Goal: Task Accomplishment & Management: Complete application form

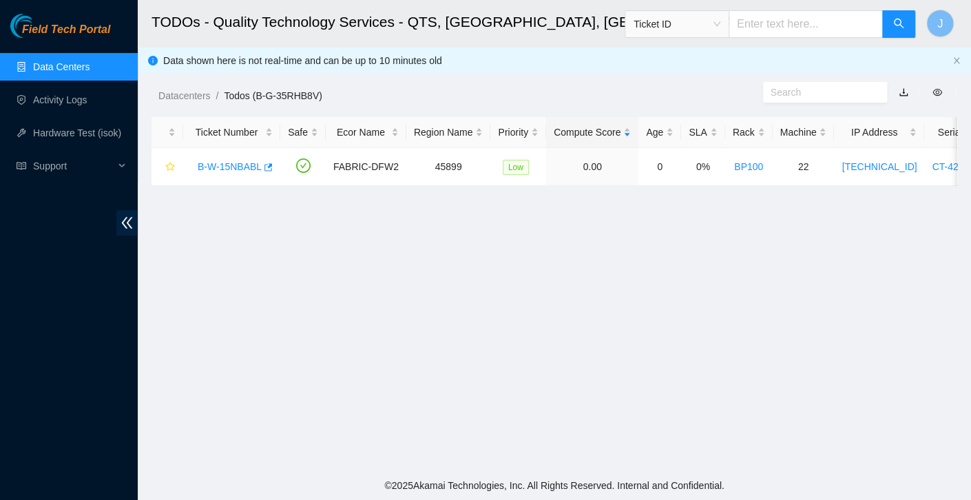
scroll to position [357, 0]
click at [74, 71] on link "Data Centers" at bounding box center [61, 66] width 56 height 11
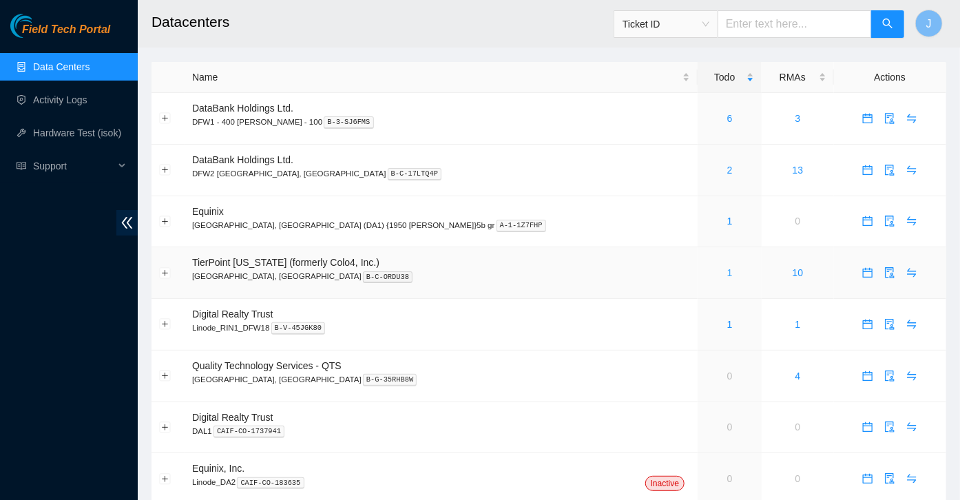
click at [727, 275] on link "1" at bounding box center [730, 272] width 6 height 11
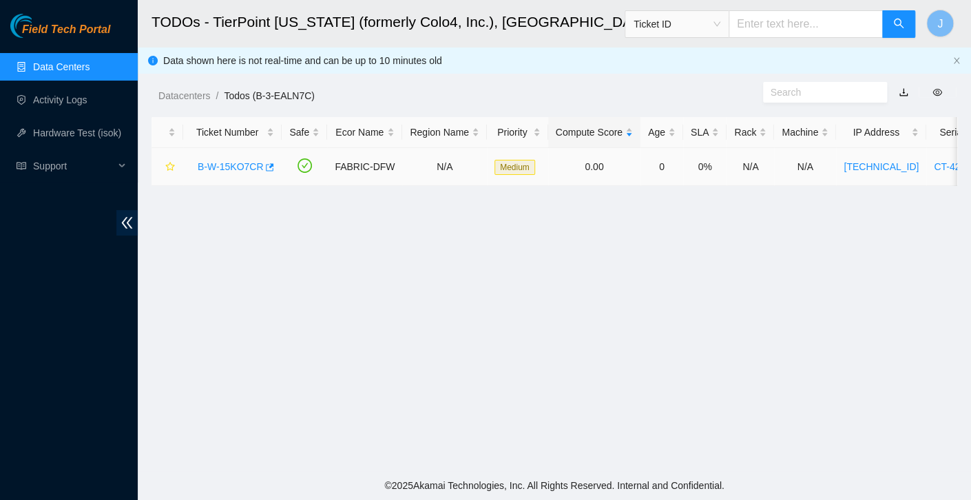
click at [228, 167] on link "B-W-15KO7CR" at bounding box center [230, 166] width 65 height 11
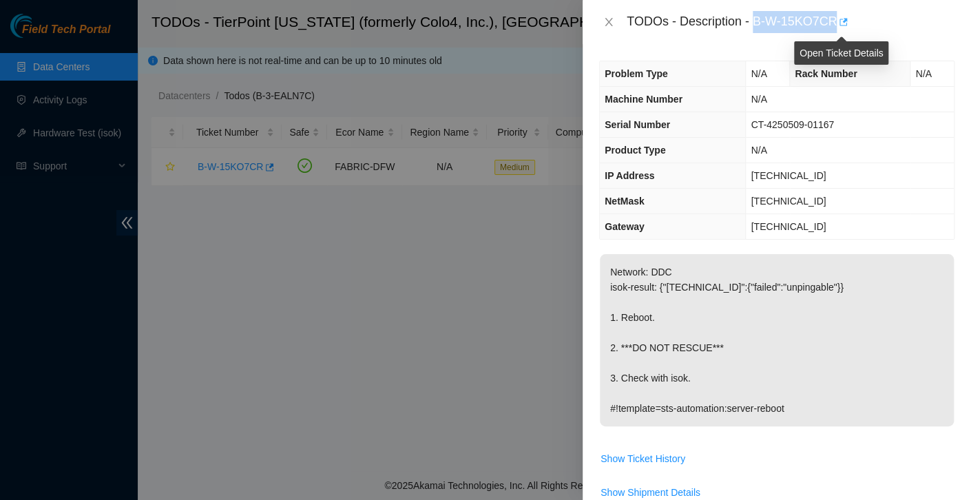
drag, startPoint x: 752, startPoint y: 23, endPoint x: 837, endPoint y: 22, distance: 84.7
click at [837, 22] on div "TODOs - Description - B-W-15KO7CR" at bounding box center [791, 22] width 328 height 22
copy div "B-W-15KO7CR"
click at [898, 39] on div "TODOs - Description - B-W-15KO7CR" at bounding box center [777, 22] width 388 height 44
click at [900, 319] on p "Network: DDC isok-result: {"[TECHNICAL_ID]":{"failed":"unpingable"}} 1. Reboot.…" at bounding box center [777, 340] width 354 height 172
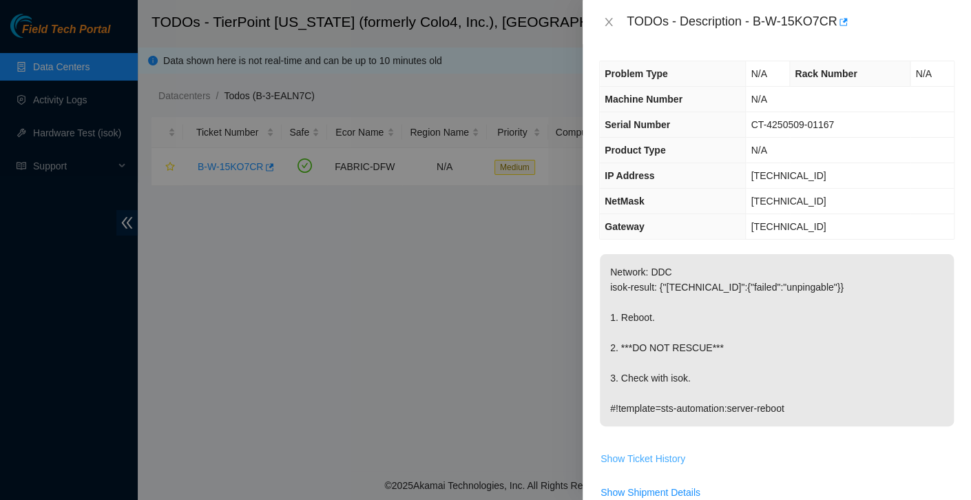
click at [651, 463] on span "Show Ticket History" at bounding box center [643, 458] width 85 height 15
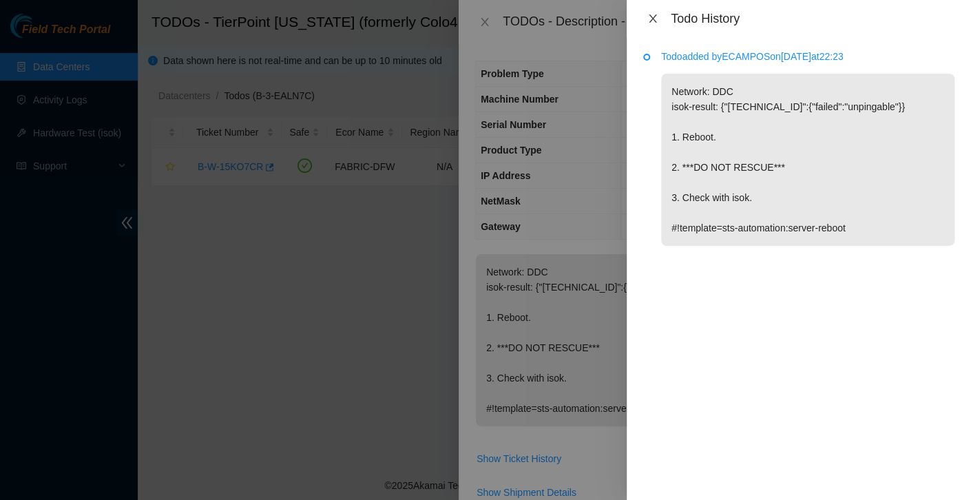
click at [660, 21] on button "Close" at bounding box center [652, 18] width 19 height 13
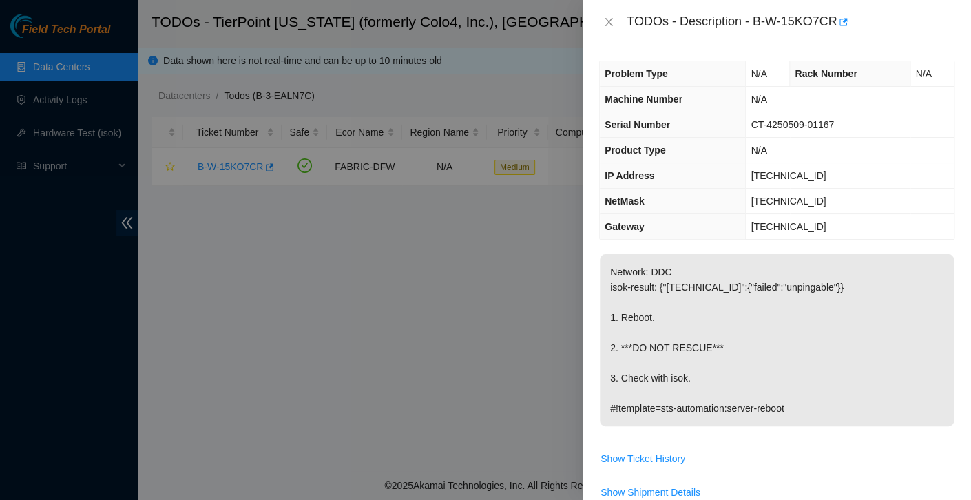
click at [608, 23] on icon "close" at bounding box center [609, 22] width 8 height 8
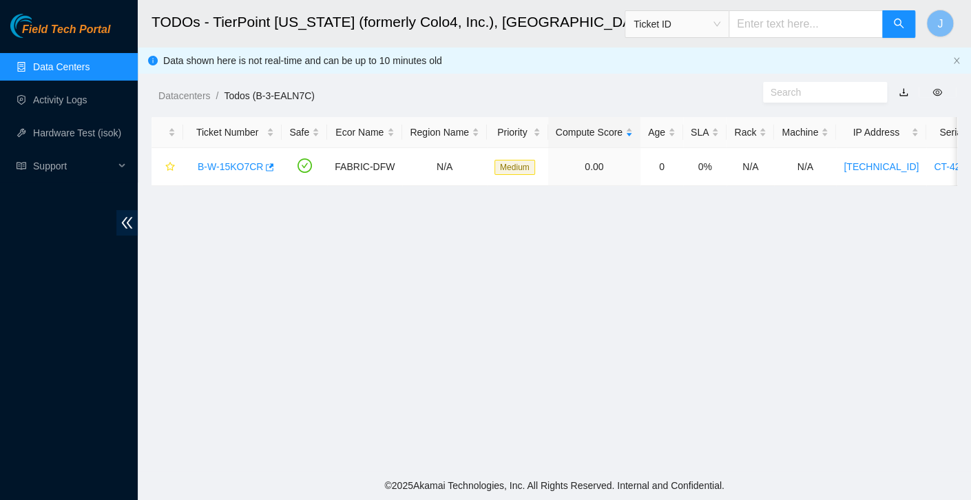
click at [231, 170] on link "B-W-15KO7CR" at bounding box center [230, 166] width 65 height 11
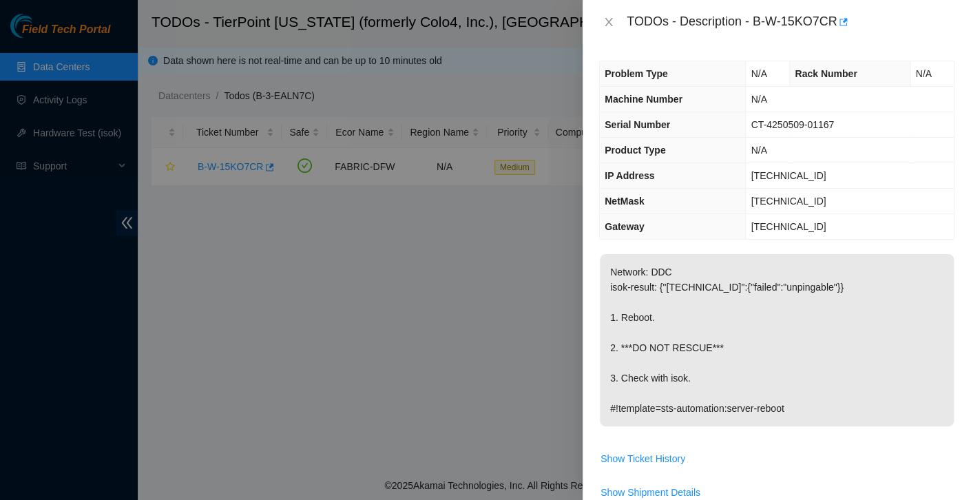
scroll to position [181, 0]
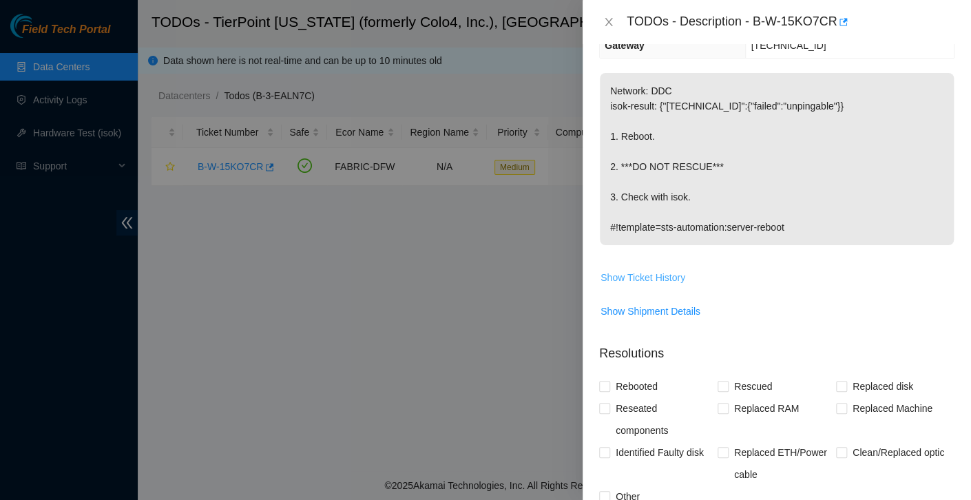
click at [667, 280] on span "Show Ticket History" at bounding box center [643, 277] width 85 height 15
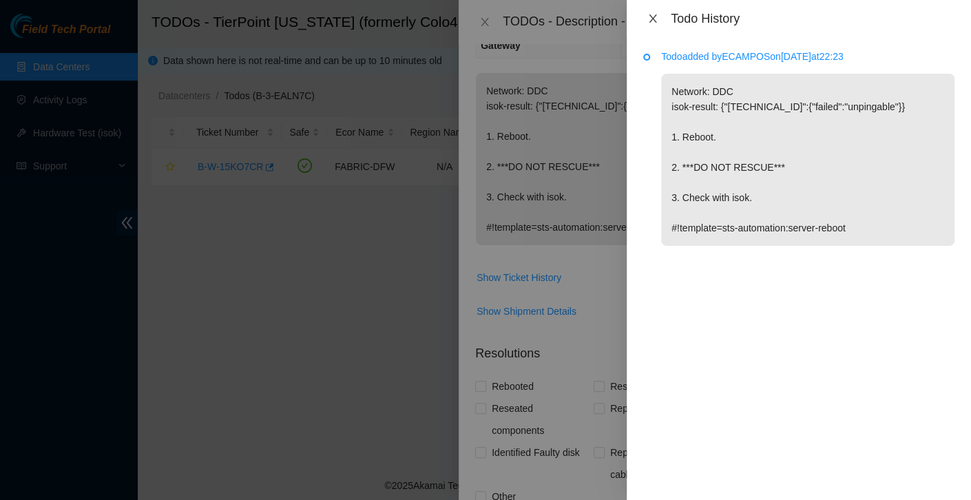
click at [651, 23] on icon "close" at bounding box center [652, 18] width 11 height 11
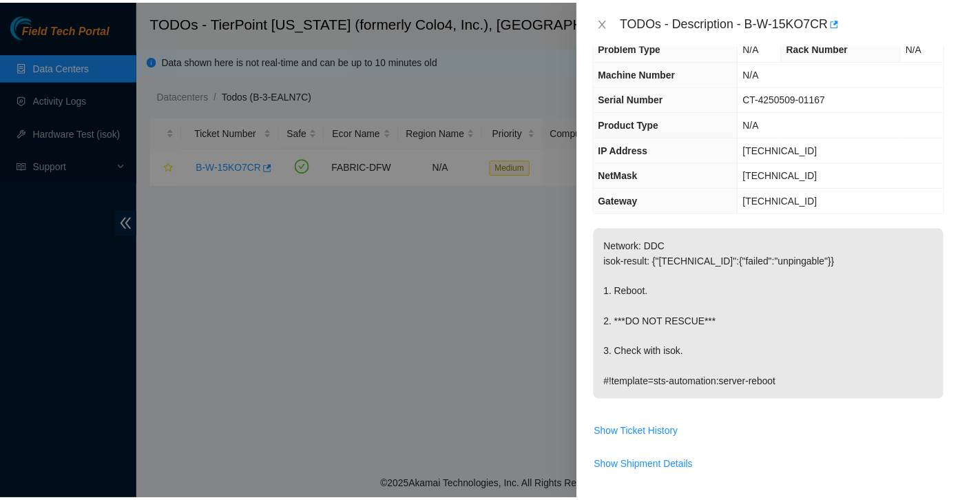
scroll to position [28, 0]
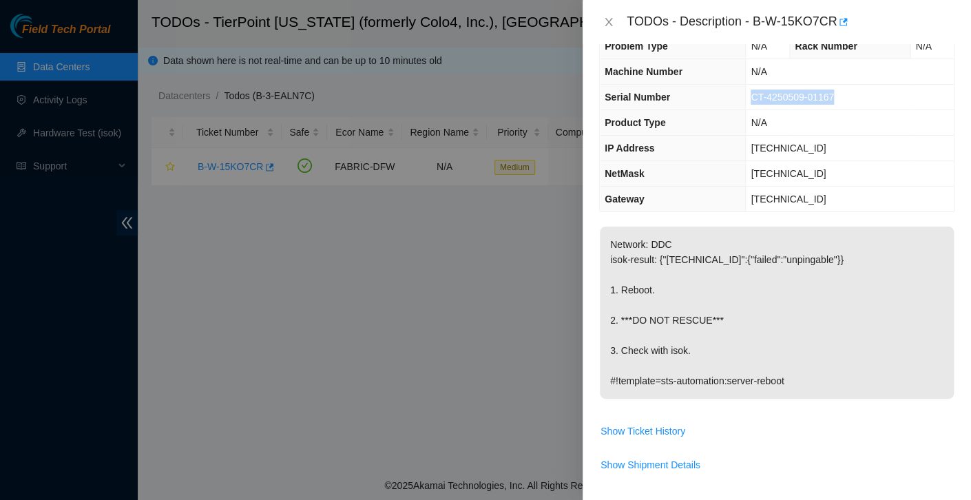
drag, startPoint x: 748, startPoint y: 99, endPoint x: 832, endPoint y: 108, distance: 84.5
click at [832, 108] on td "CT-4250509-01167" at bounding box center [850, 97] width 208 height 25
copy span "CT-4250509-01167"
click at [444, 338] on div at bounding box center [485, 250] width 971 height 500
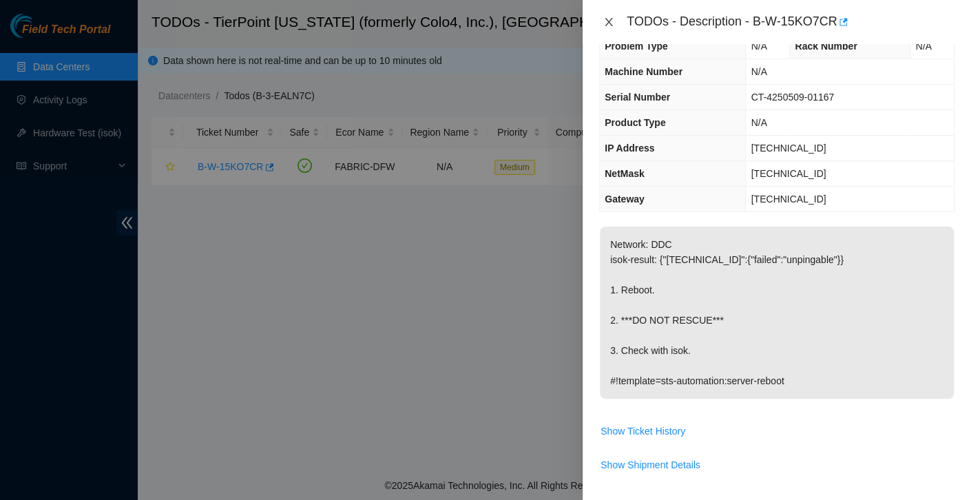
click at [606, 24] on icon "close" at bounding box center [609, 22] width 8 height 8
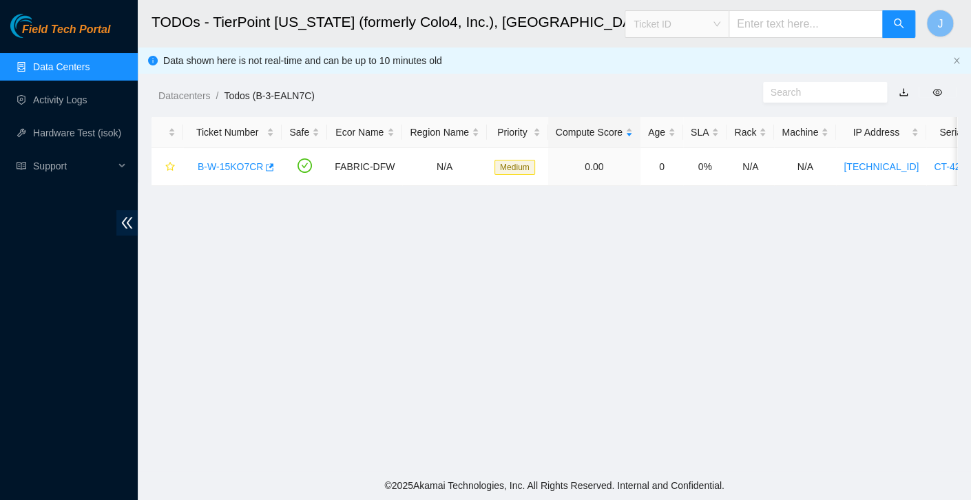
click at [720, 20] on span "Ticket ID" at bounding box center [677, 24] width 87 height 21
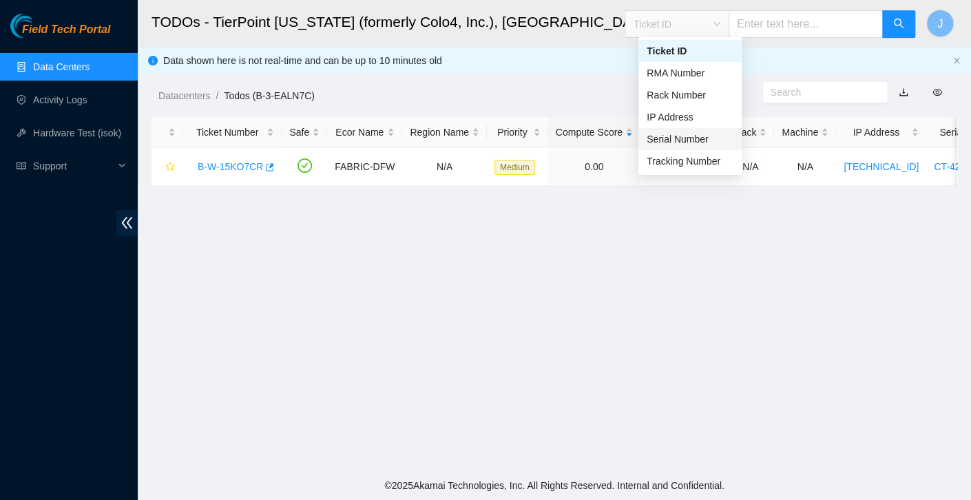
click at [703, 137] on div "Serial Number" at bounding box center [690, 139] width 87 height 15
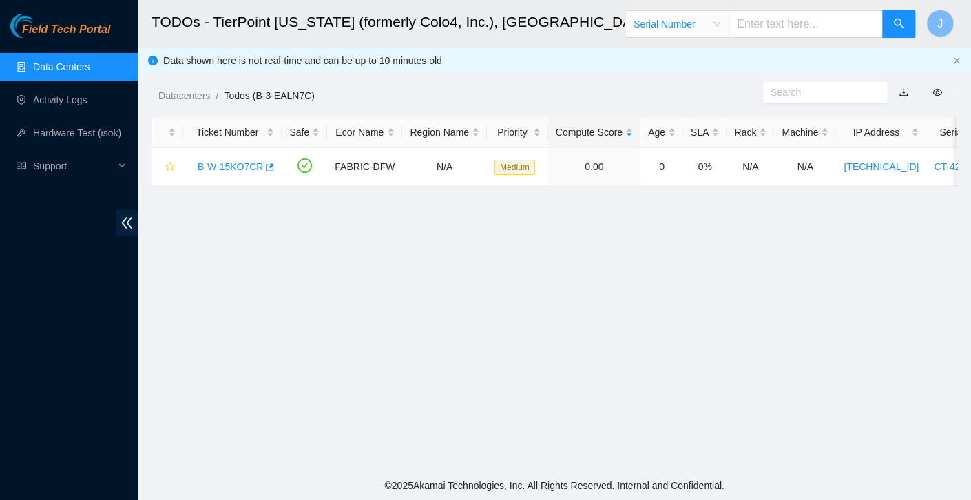
click at [799, 25] on input "text" at bounding box center [806, 24] width 154 height 28
paste input "CT-4250509-01167"
type input "CT-4250509-01167"
click at [898, 37] on button "button" at bounding box center [898, 24] width 33 height 28
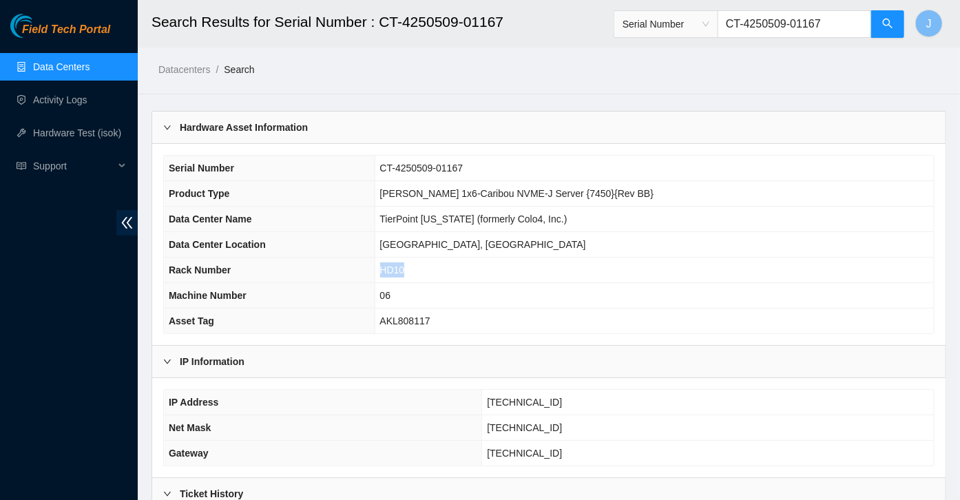
drag, startPoint x: 452, startPoint y: 269, endPoint x: 422, endPoint y: 265, distance: 30.6
click at [422, 265] on td "HD10" at bounding box center [654, 270] width 559 height 25
copy span "HD10"
click at [634, 269] on td "HD10" at bounding box center [654, 270] width 559 height 25
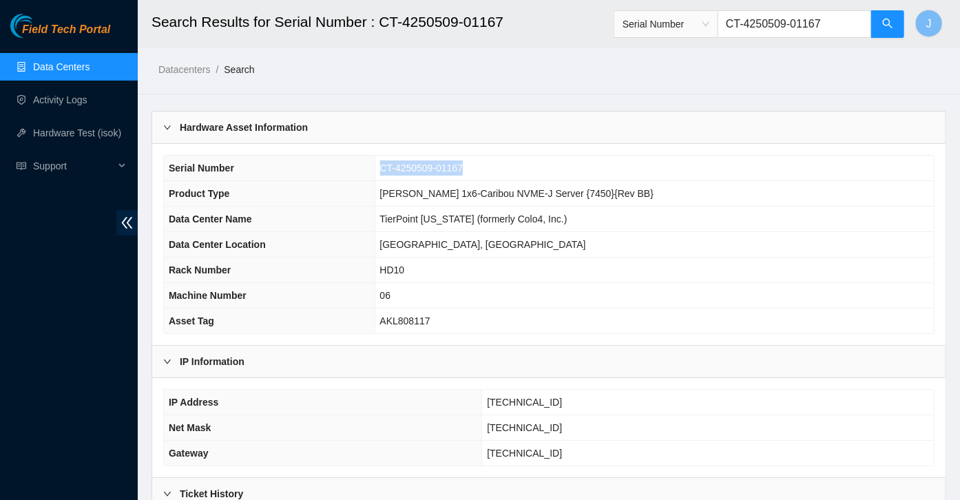
drag, startPoint x: 518, startPoint y: 165, endPoint x: 419, endPoint y: 164, distance: 99.2
click at [419, 164] on td "CT-4250509-01167" at bounding box center [654, 168] width 559 height 25
copy span "CT-4250509-01167"
click at [76, 65] on link "Data Centers" at bounding box center [61, 66] width 56 height 11
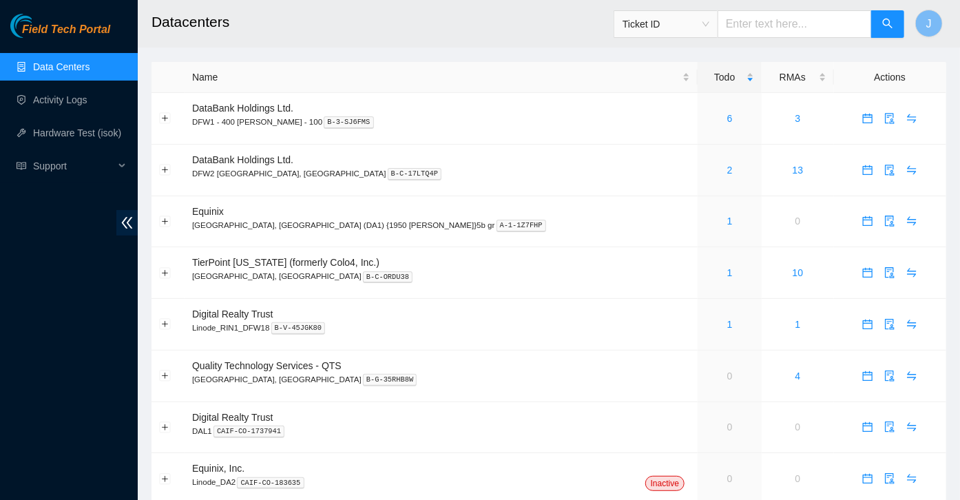
click at [727, 273] on link "1" at bounding box center [730, 272] width 6 height 11
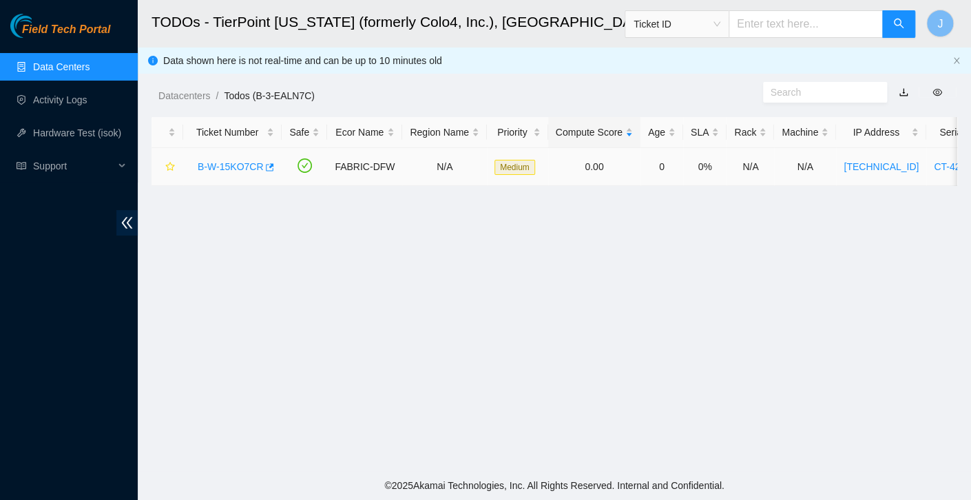
click at [211, 168] on link "B-W-15KO7CR" at bounding box center [230, 166] width 65 height 11
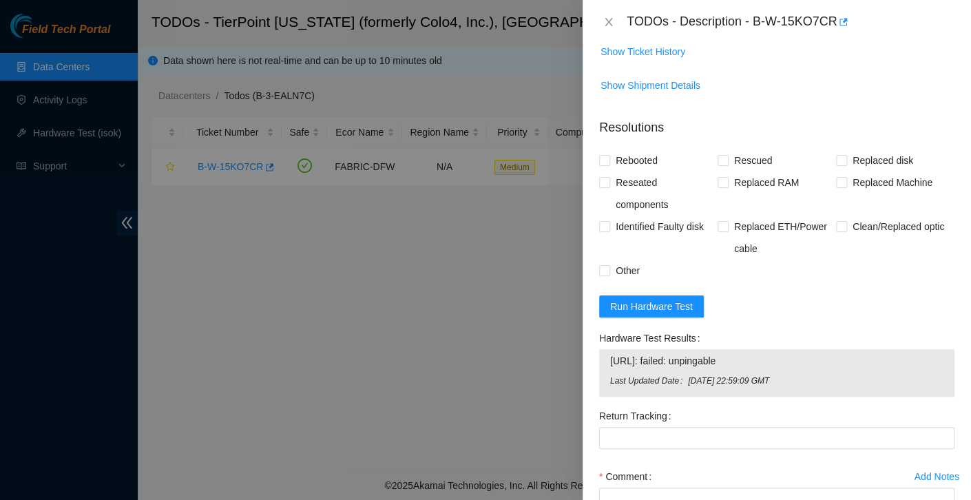
scroll to position [425, 0]
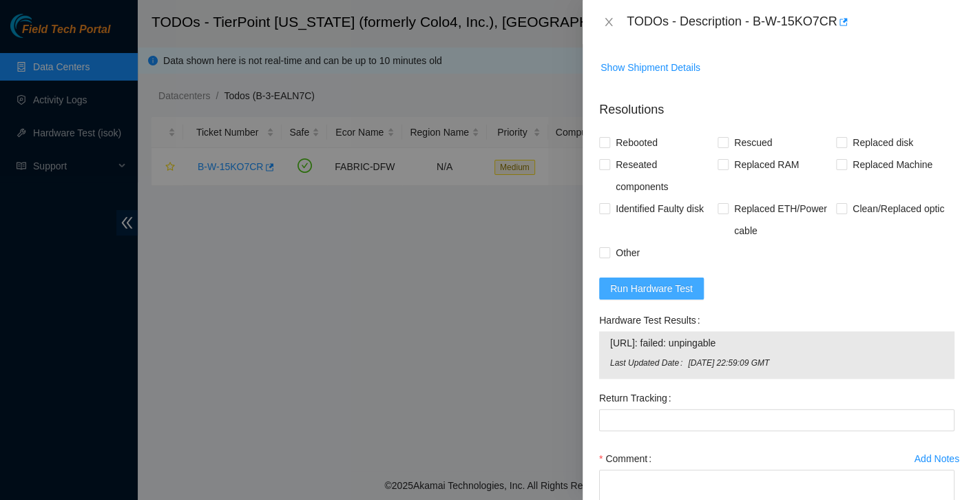
click at [689, 289] on span "Run Hardware Test" at bounding box center [651, 288] width 83 height 15
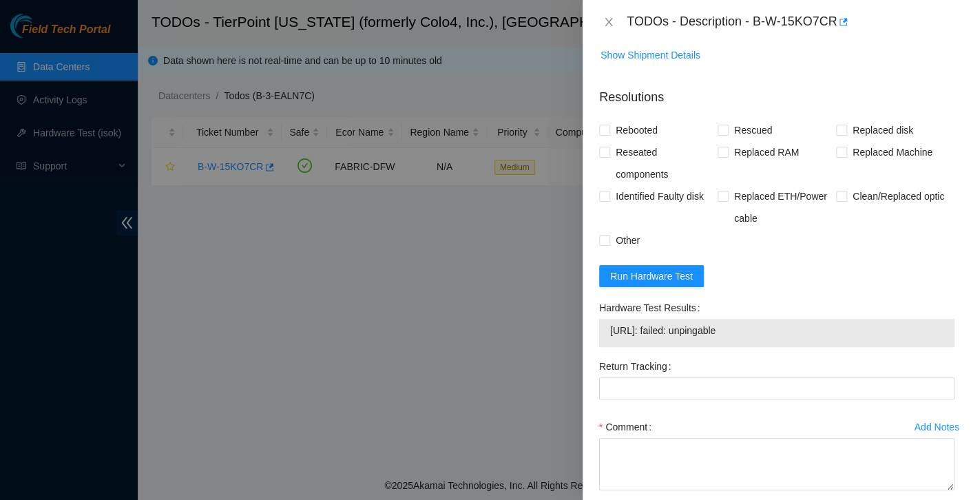
scroll to position [506, 0]
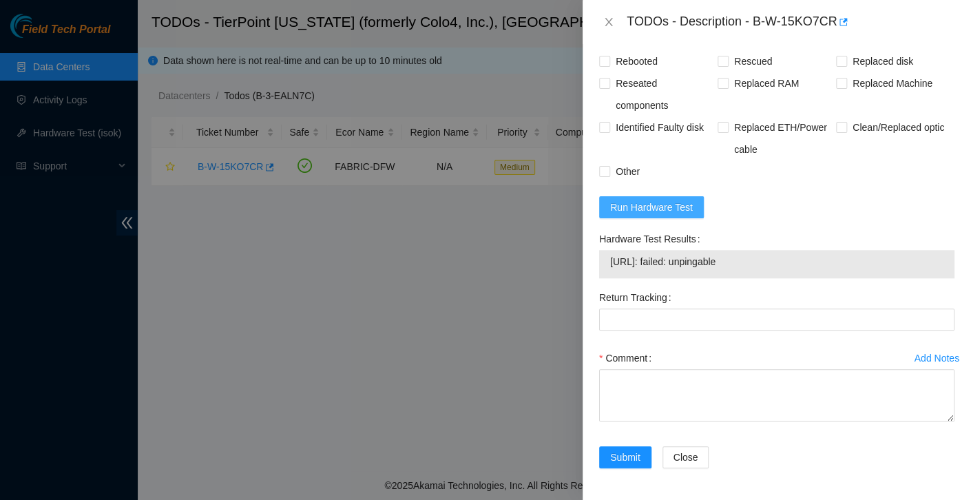
click at [662, 200] on span "Run Hardware Test" at bounding box center [651, 207] width 83 height 15
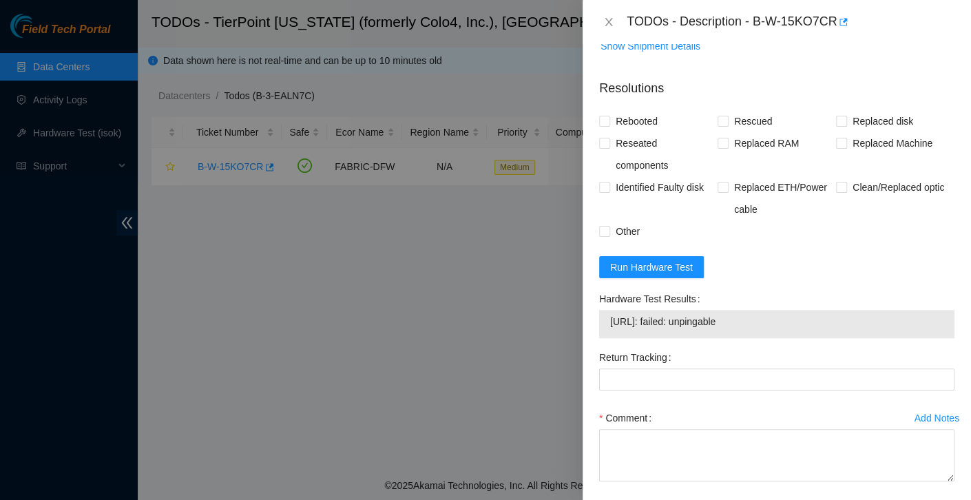
scroll to position [454, 0]
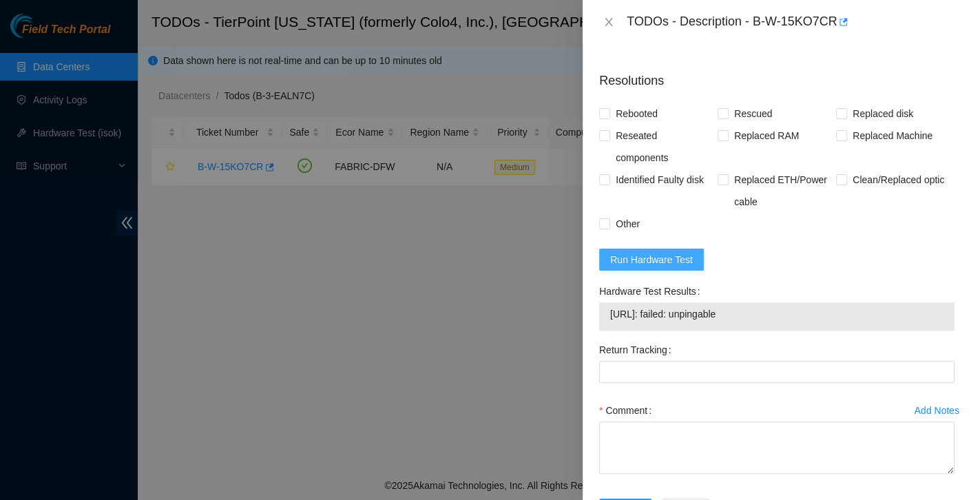
click at [623, 260] on span "Run Hardware Test" at bounding box center [651, 259] width 83 height 15
click at [675, 264] on span "Run Hardware Test" at bounding box center [651, 259] width 83 height 15
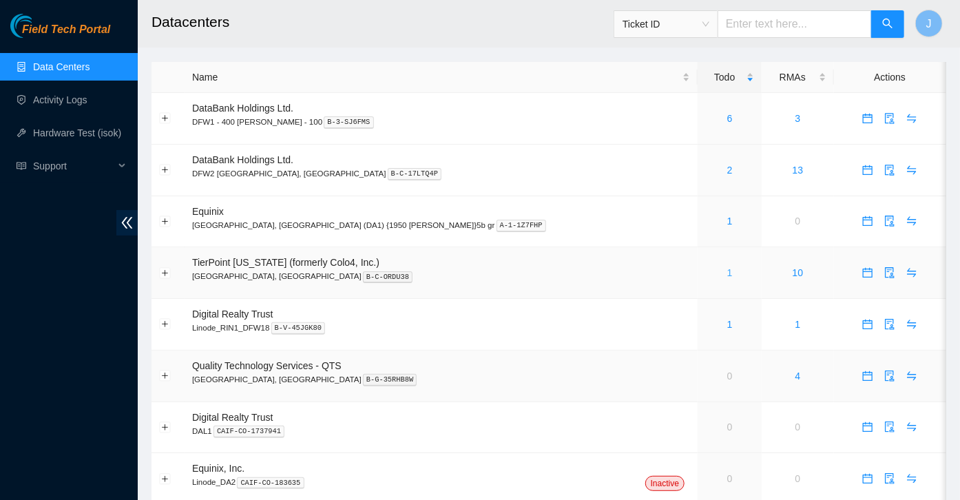
click at [727, 278] on link "1" at bounding box center [730, 272] width 6 height 11
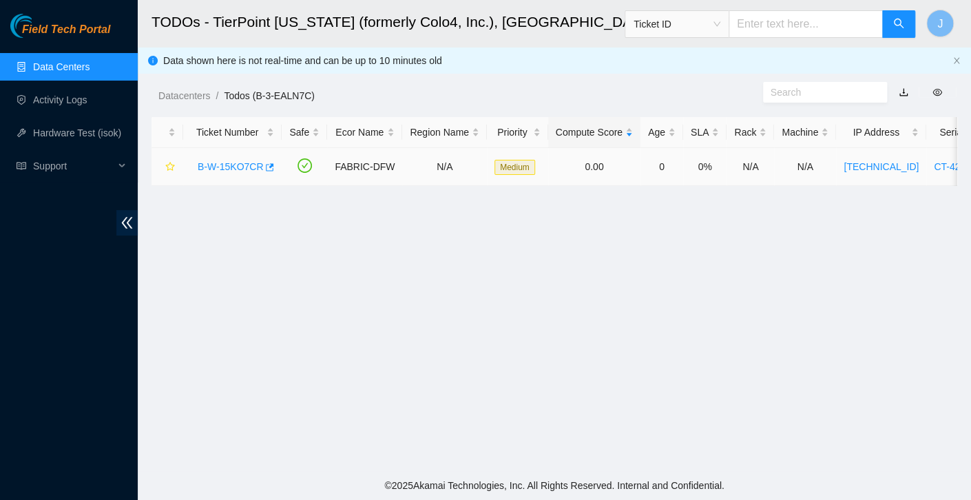
click at [237, 163] on link "B-W-15KO7CR" at bounding box center [230, 166] width 65 height 11
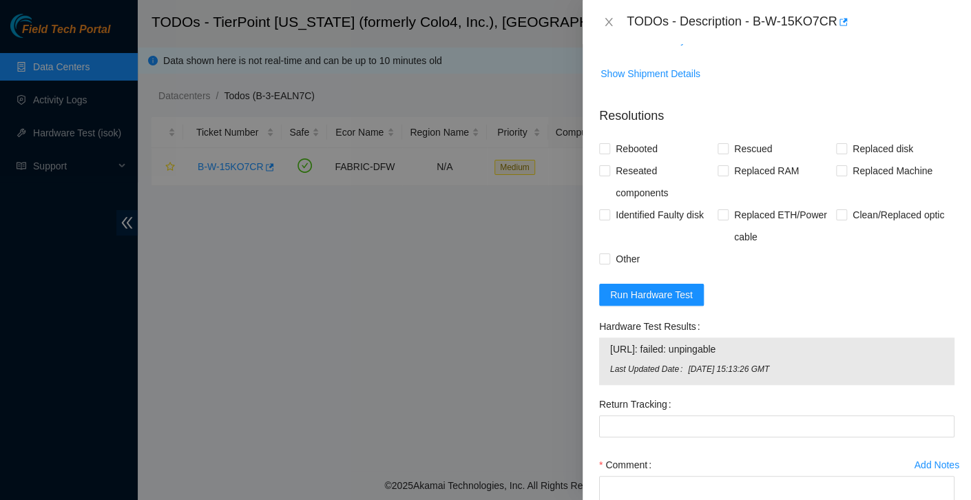
scroll to position [418, 0]
click at [654, 141] on span "Rebooted" at bounding box center [636, 149] width 53 height 22
click at [609, 144] on input "Rebooted" at bounding box center [604, 149] width 10 height 10
checkbox input "true"
click at [645, 174] on span "Reseated components" at bounding box center [663, 182] width 107 height 44
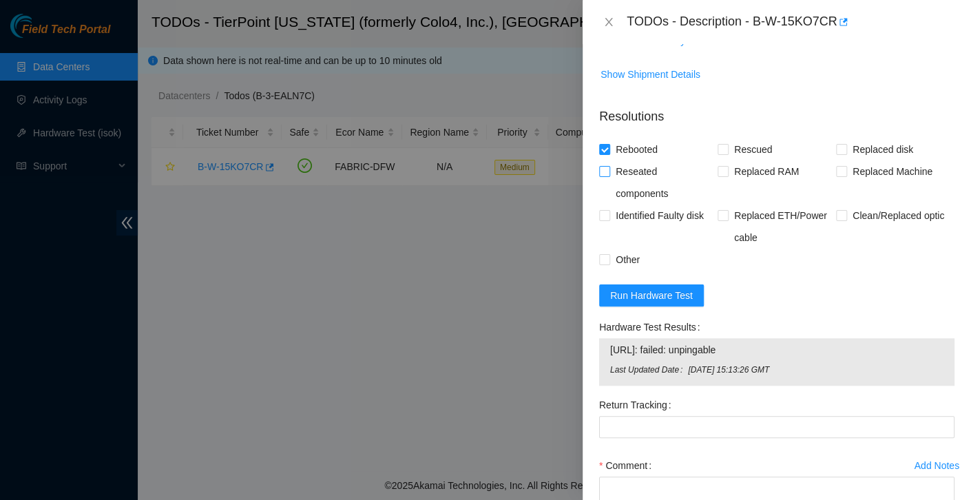
click at [609, 174] on input "Reseated components" at bounding box center [604, 171] width 10 height 10
checkbox input "true"
click at [621, 267] on span "Other" at bounding box center [627, 260] width 35 height 22
click at [609, 264] on input "Other" at bounding box center [604, 259] width 10 height 10
checkbox input "true"
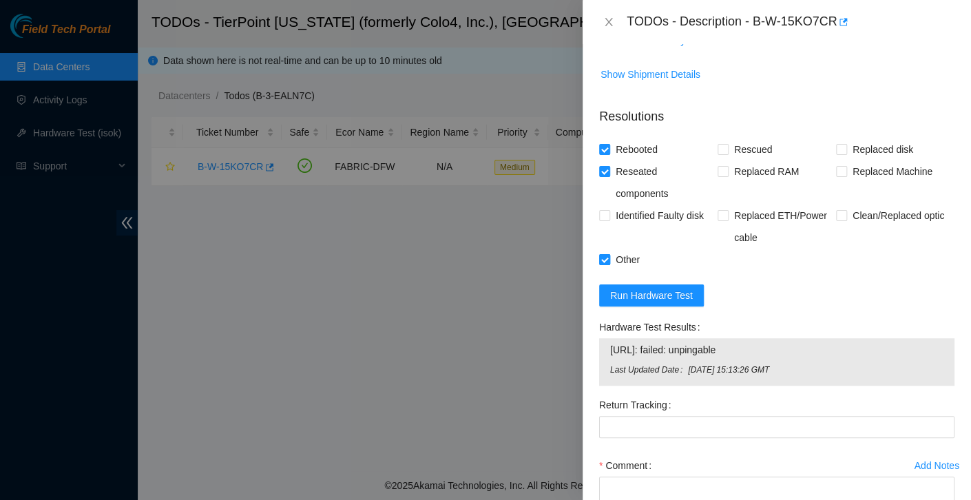
scroll to position [525, 0]
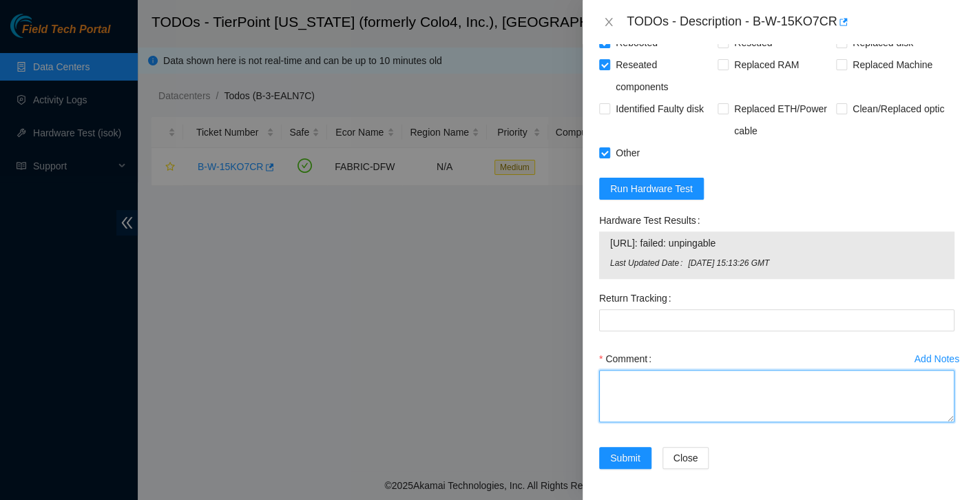
drag, startPoint x: 634, startPoint y: 396, endPoint x: 592, endPoint y: 385, distance: 42.8
click at [634, 396] on textarea "Comment" at bounding box center [776, 396] width 355 height 52
paste textarea "Ticket: B-W-15KO7CR @ TP Rack: HD10 Machine: 06 S/N: CT-4250509-01167 1. identi…"
type textarea "Ticket: B-W-15KO7CR @ TP Rack: HD10 Machine: 06 S/N: CT-4250509-01167 1. identi…"
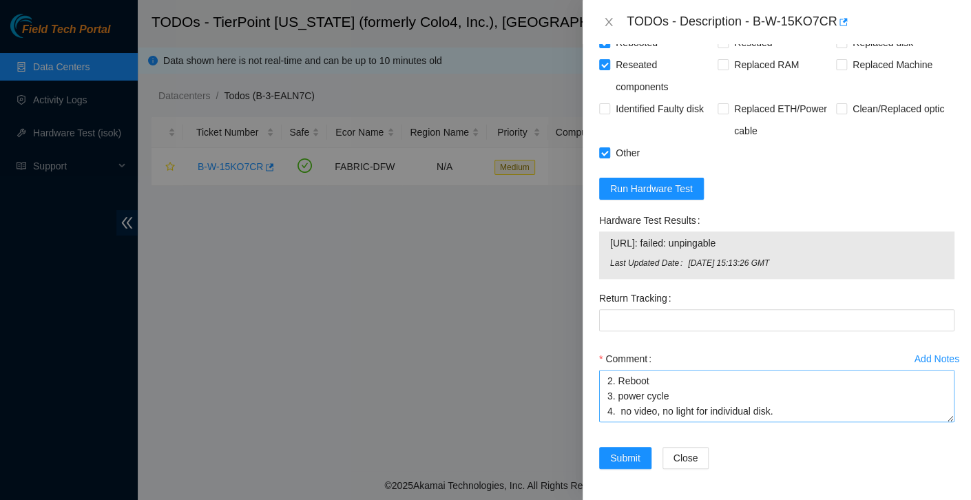
scroll to position [105, 0]
click at [626, 463] on span "Submit" at bounding box center [625, 457] width 30 height 15
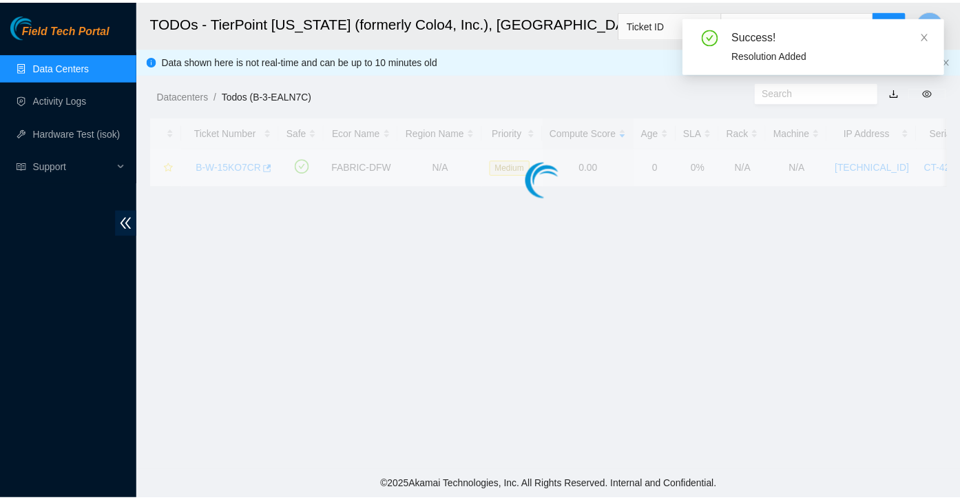
scroll to position [356, 0]
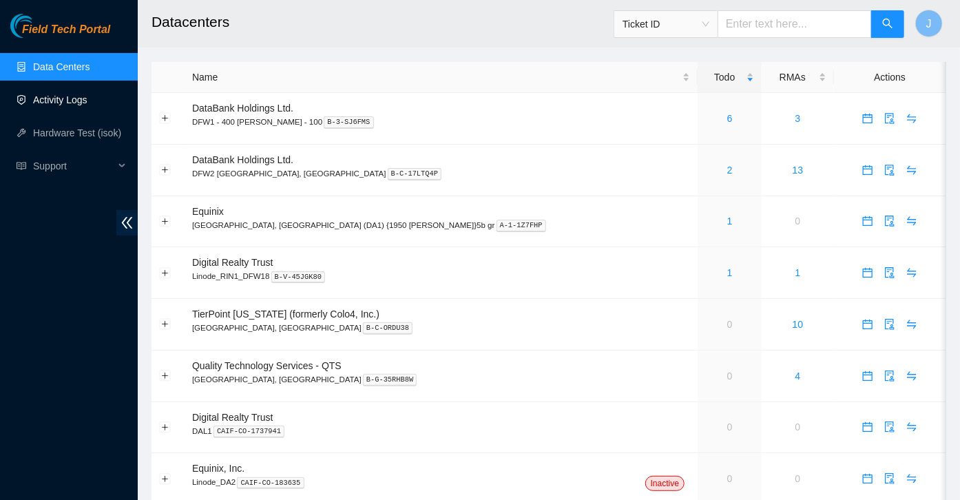
click at [63, 103] on link "Activity Logs" at bounding box center [60, 99] width 54 height 11
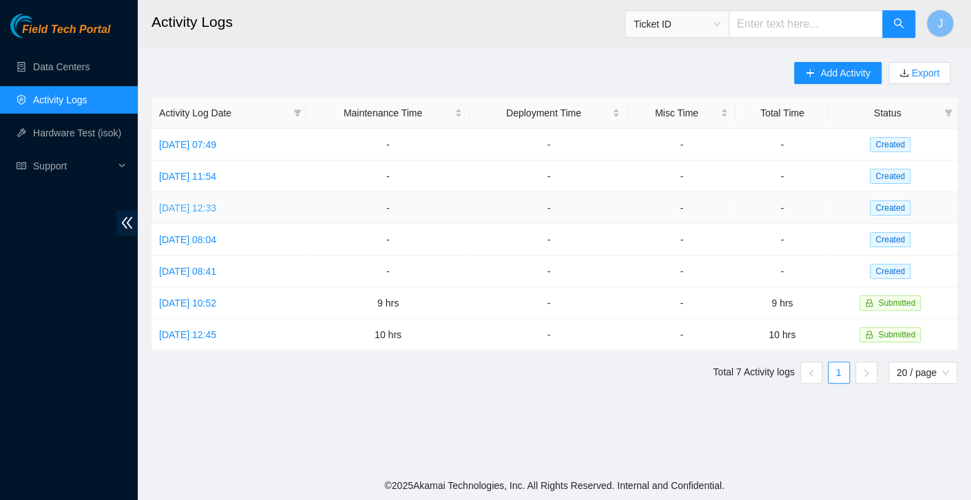
click at [191, 200] on td "Wed, 03 Sep 2025 12:33" at bounding box center [229, 208] width 155 height 32
click at [198, 177] on link "Thu, 04 Sep 2025 11:54" at bounding box center [187, 176] width 57 height 11
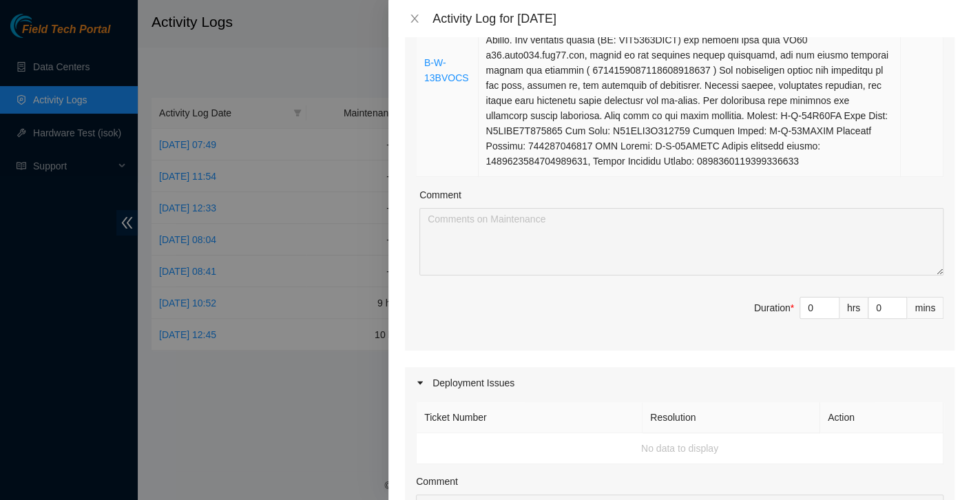
scroll to position [240, 0]
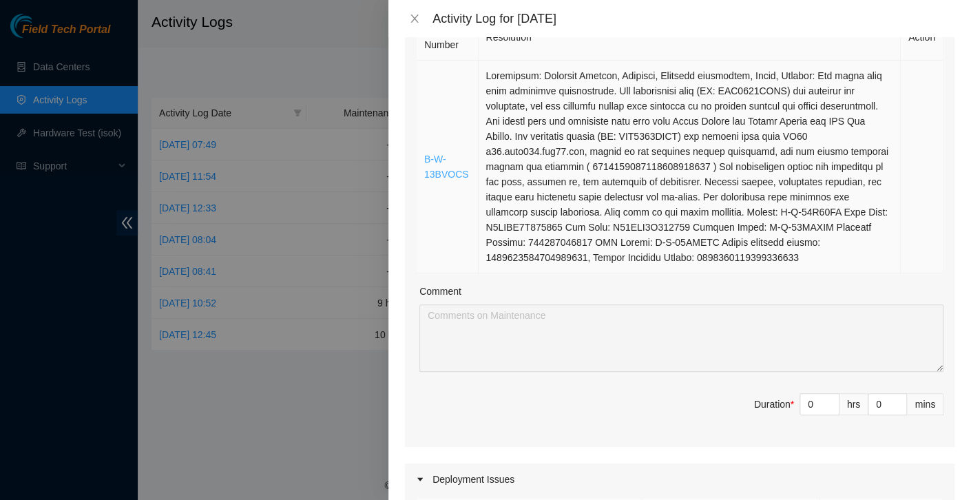
click at [446, 161] on link "B-W-13BVOCS" at bounding box center [446, 167] width 45 height 26
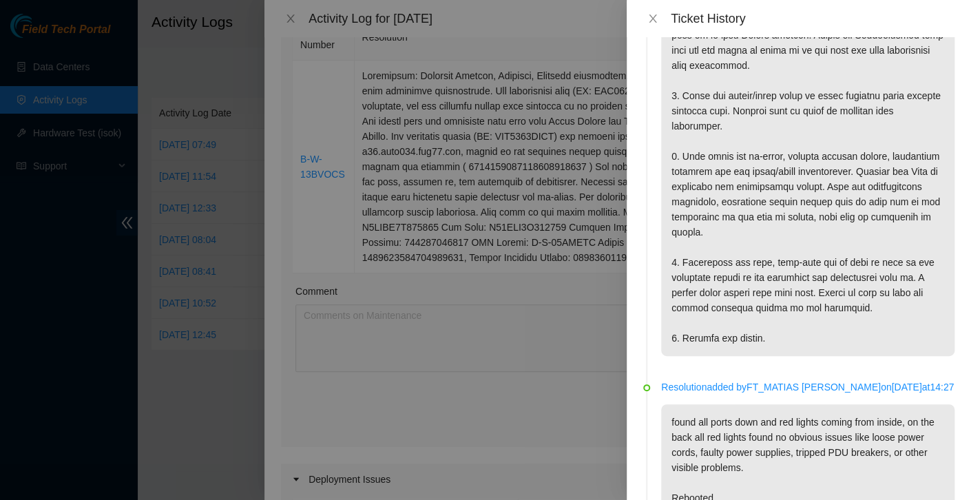
scroll to position [1675, 0]
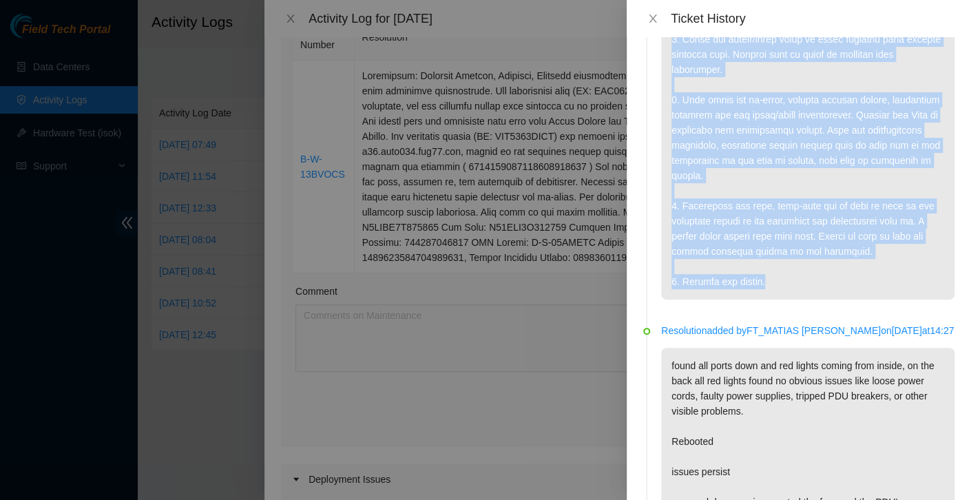
drag, startPoint x: 672, startPoint y: 183, endPoint x: 838, endPoint y: 336, distance: 225.6
copy p "1. Locate the replacement unit that was received on tracking 739263647828. Mode…"
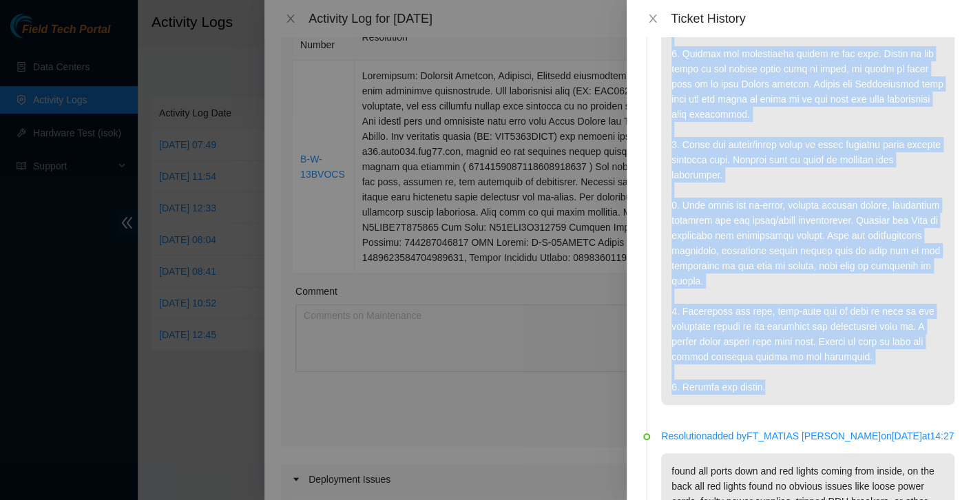
scroll to position [1568, 0]
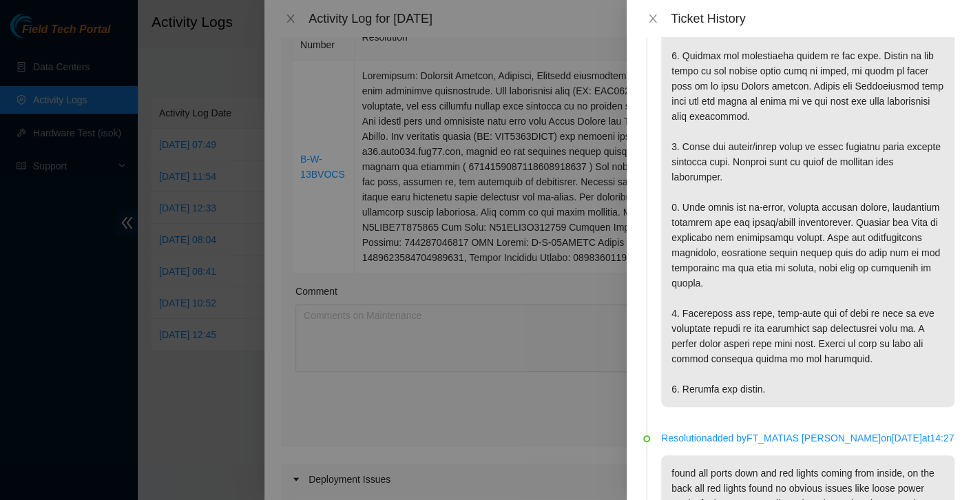
click at [112, 103] on div at bounding box center [485, 250] width 971 height 500
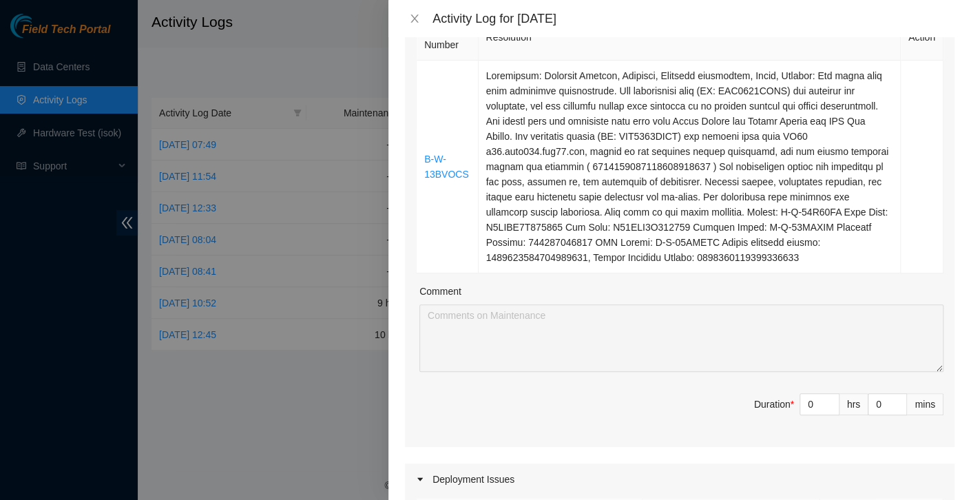
click at [219, 85] on div at bounding box center [485, 250] width 971 height 500
click at [419, 19] on icon "close" at bounding box center [414, 18] width 11 height 11
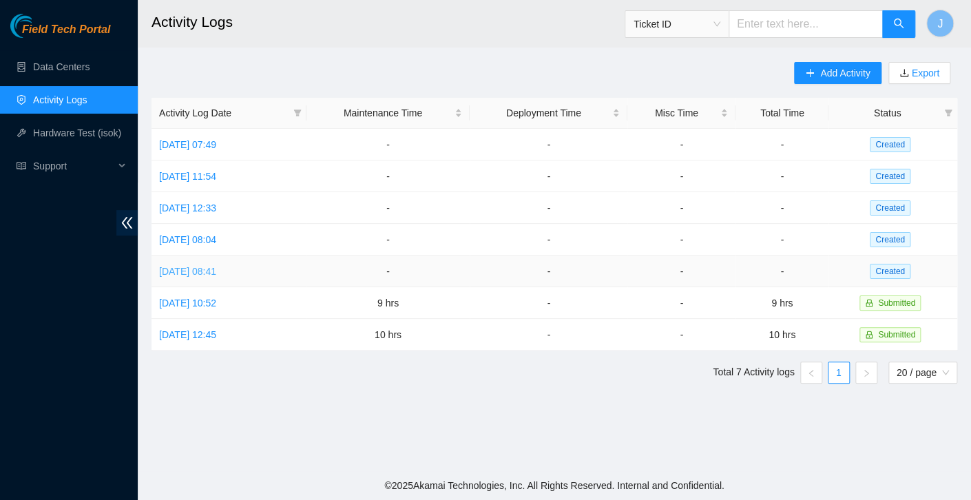
click at [198, 271] on link "[DATE] 08:41" at bounding box center [187, 271] width 57 height 11
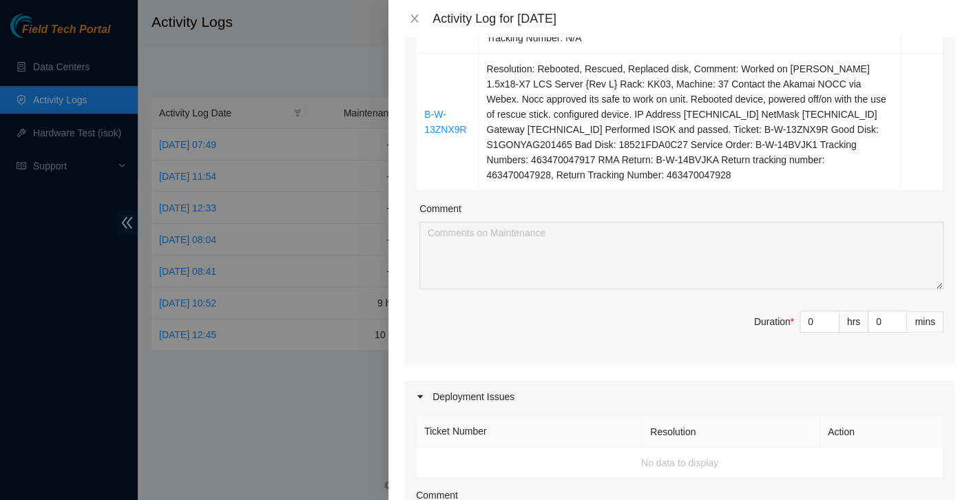
scroll to position [873, 0]
click at [805, 319] on input "0" at bounding box center [819, 321] width 39 height 21
type input "9"
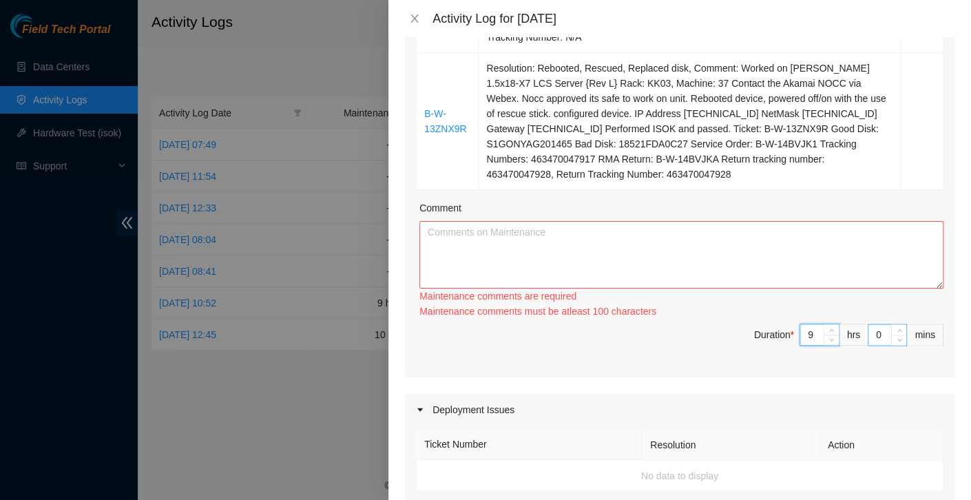
type input "9"
click at [877, 331] on input "0" at bounding box center [887, 334] width 38 height 21
type input "3"
type input "30"
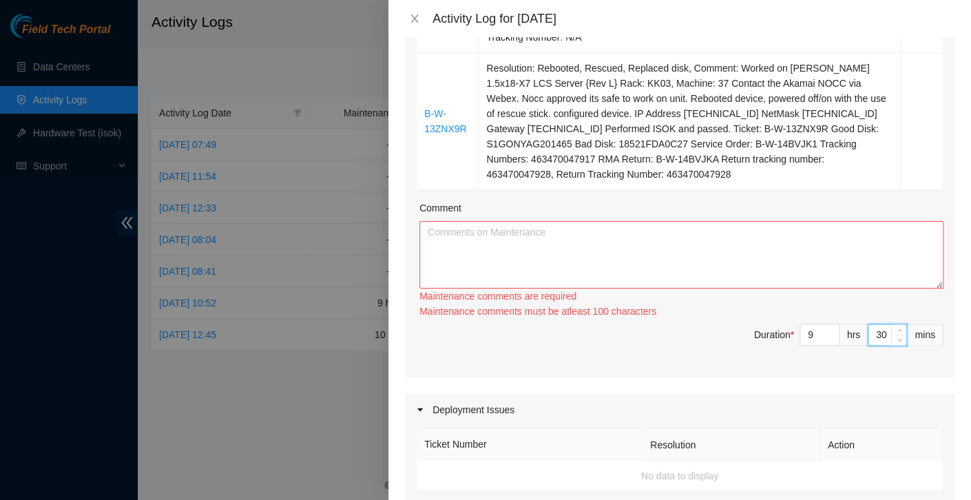
type input "30"
click at [643, 239] on textarea "Comment" at bounding box center [681, 254] width 524 height 67
paste textarea "Today I completed work on several Ciara and Jabil servers across different rack…"
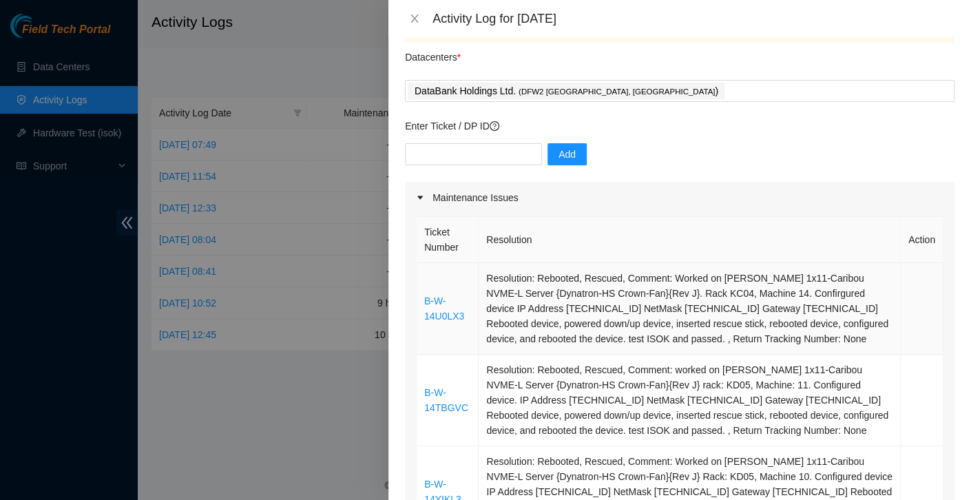
scroll to position [0, 0]
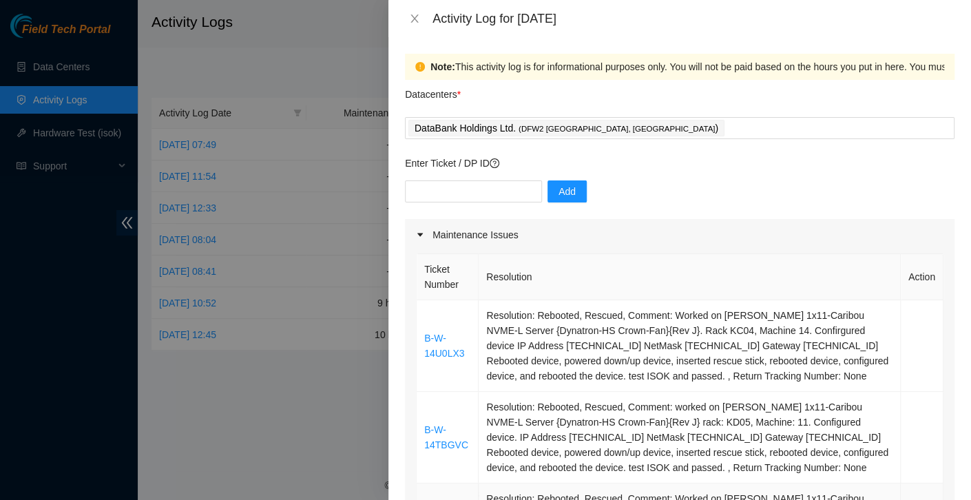
type textarea "Today I completed work on several Ciara and Jabil servers across different rack…"
click at [632, 289] on th "Resolution" at bounding box center [690, 277] width 422 height 46
click at [427, 189] on input "text" at bounding box center [473, 191] width 137 height 22
paste input "B-W-14U0LX3"
type input "B"
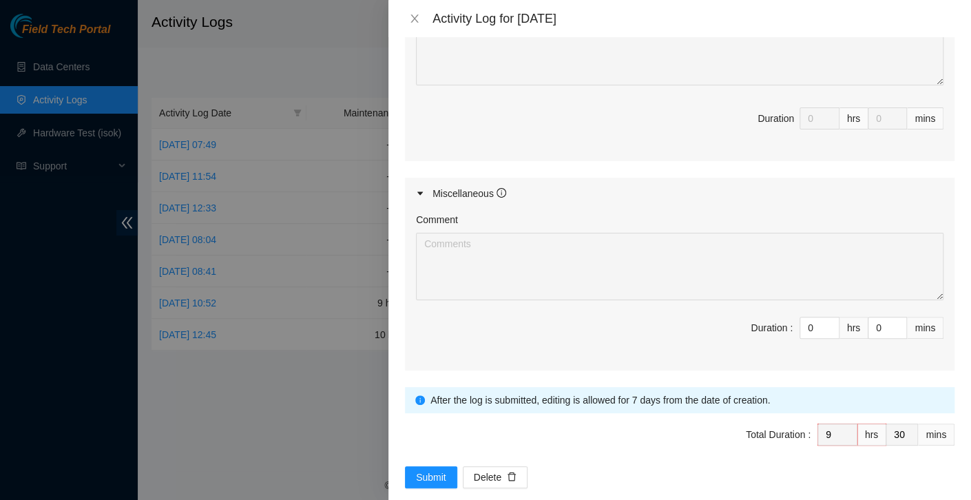
scroll to position [1378, 0]
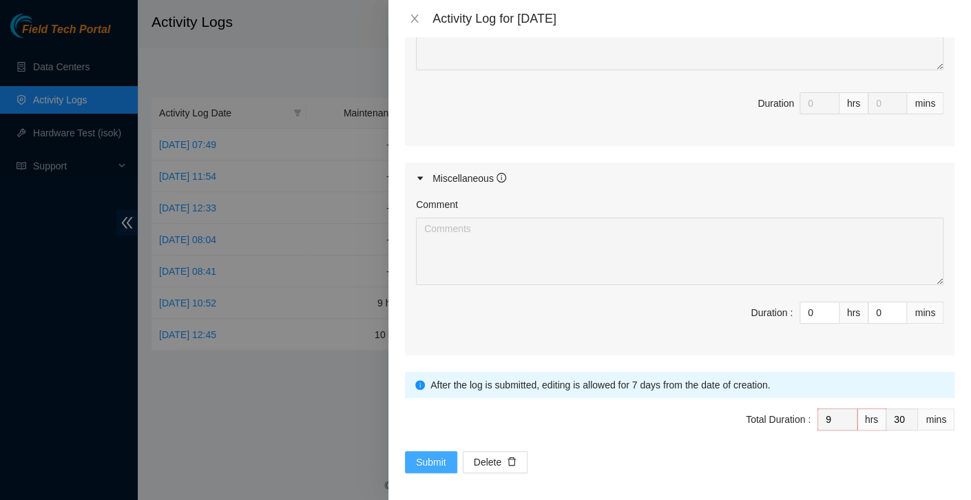
click at [435, 456] on span "Submit" at bounding box center [431, 462] width 30 height 15
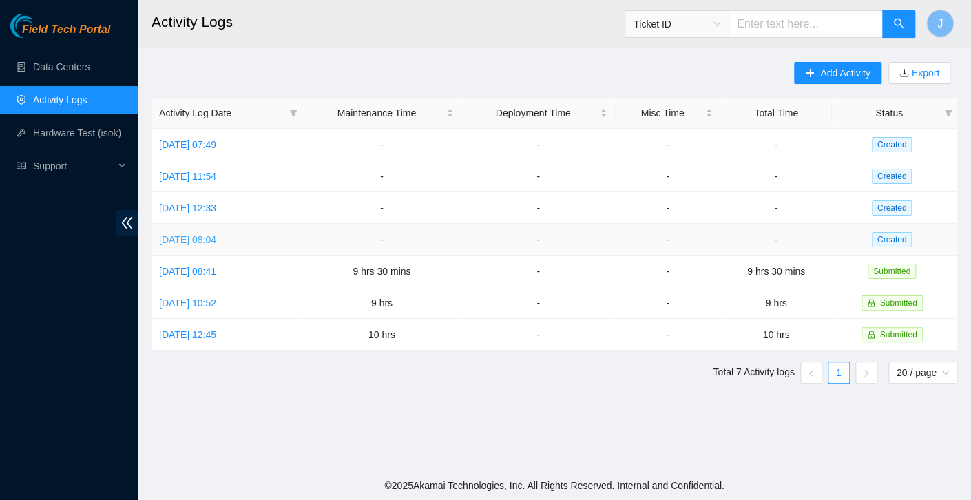
click at [207, 244] on link "[DATE] 08:04" at bounding box center [187, 239] width 57 height 11
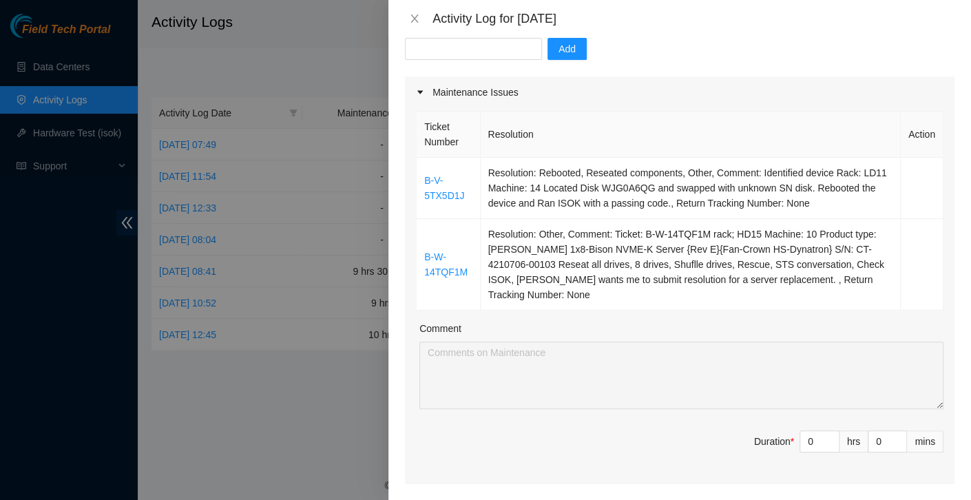
scroll to position [172, 0]
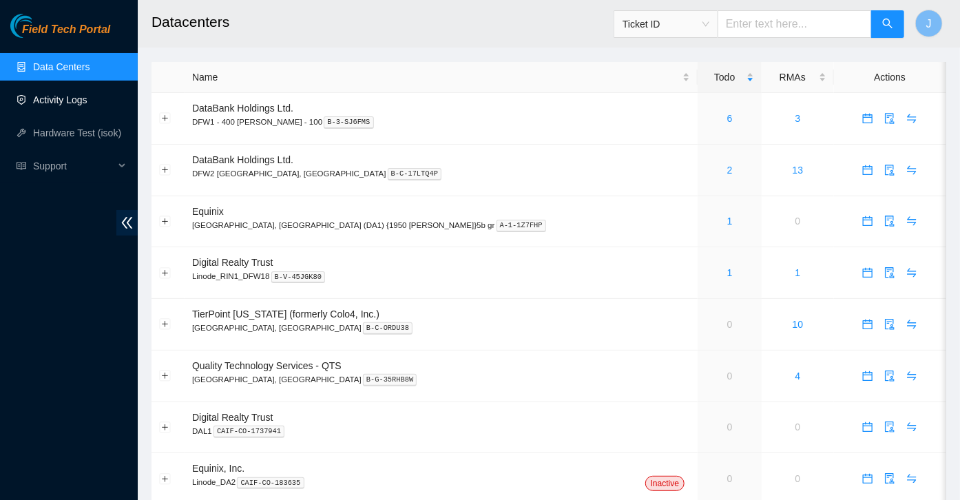
click at [87, 98] on link "Activity Logs" at bounding box center [60, 99] width 54 height 11
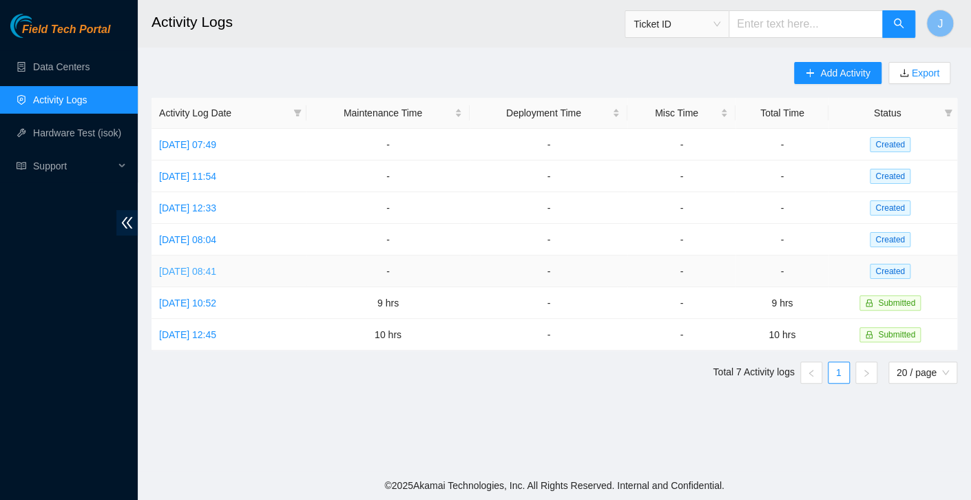
click at [211, 267] on link "[DATE] 08:41" at bounding box center [187, 271] width 57 height 11
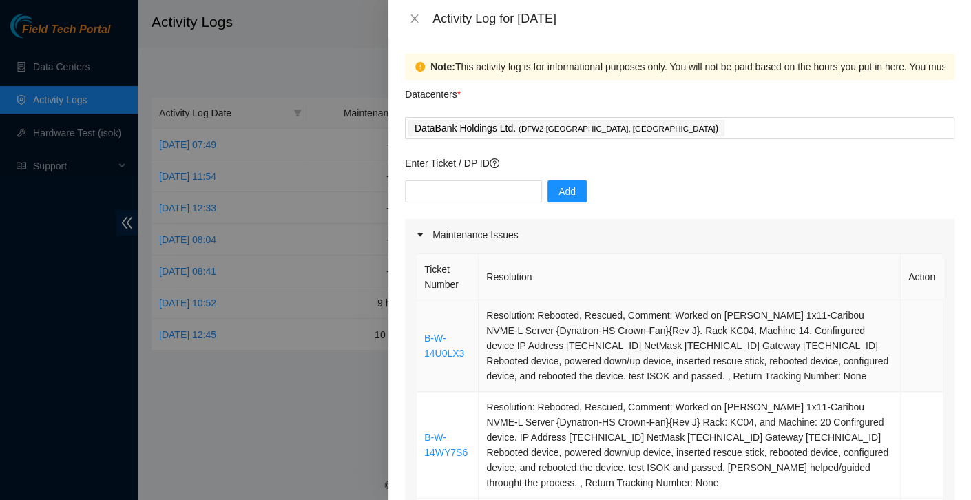
click at [474, 350] on td "B-W-14U0LX3" at bounding box center [448, 346] width 62 height 92
drag, startPoint x: 474, startPoint y: 350, endPoint x: 415, endPoint y: 337, distance: 60.7
click at [474, 352] on td "B-W-14U0LX3" at bounding box center [448, 346] width 62 height 92
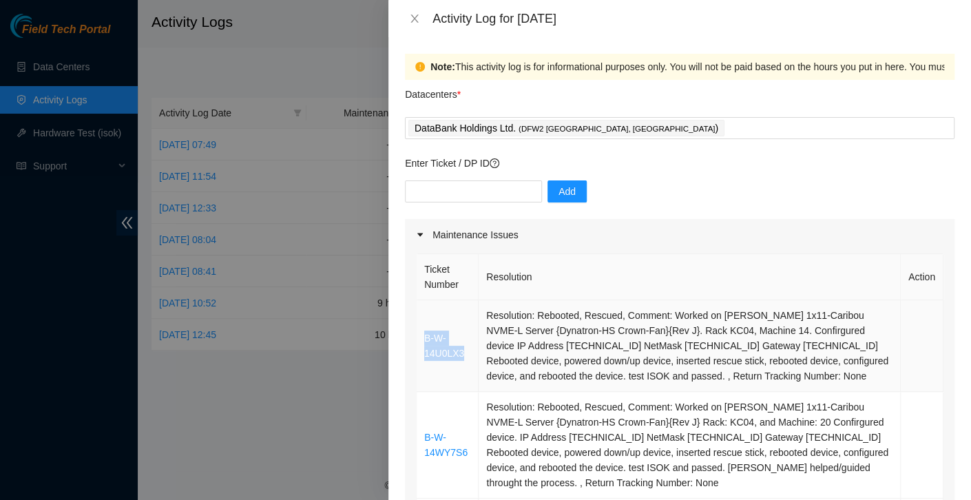
drag, startPoint x: 470, startPoint y: 353, endPoint x: 423, endPoint y: 341, distance: 48.9
click at [423, 341] on td "B-W-14U0LX3" at bounding box center [448, 346] width 62 height 92
copy link "B-W-14U0LX3"
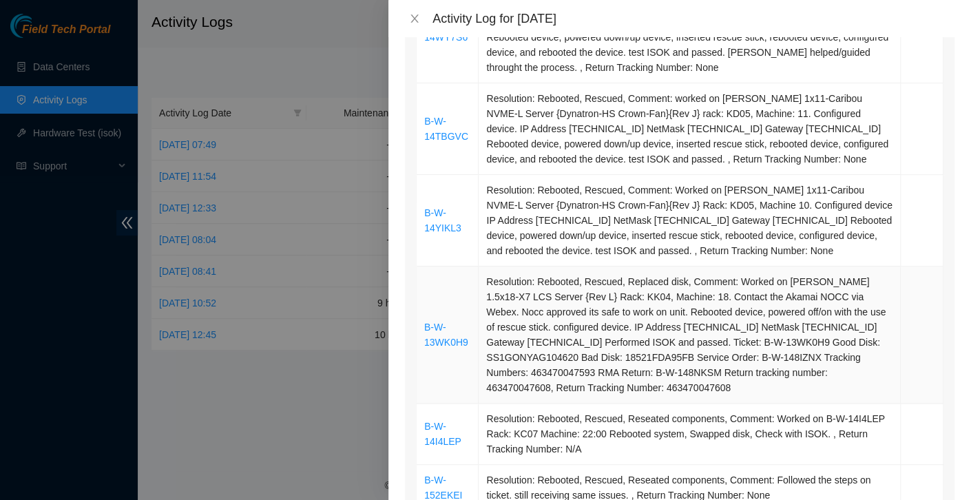
scroll to position [639, 0]
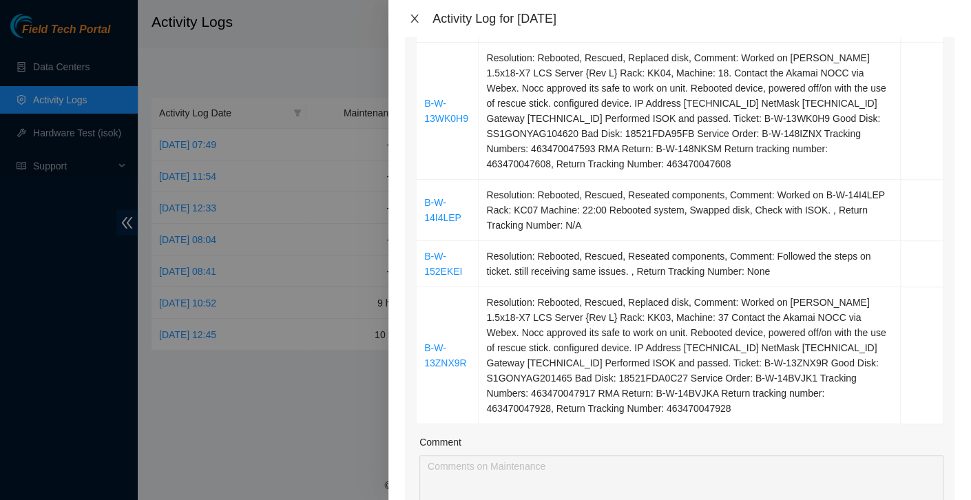
click at [411, 17] on icon "close" at bounding box center [414, 18] width 11 height 11
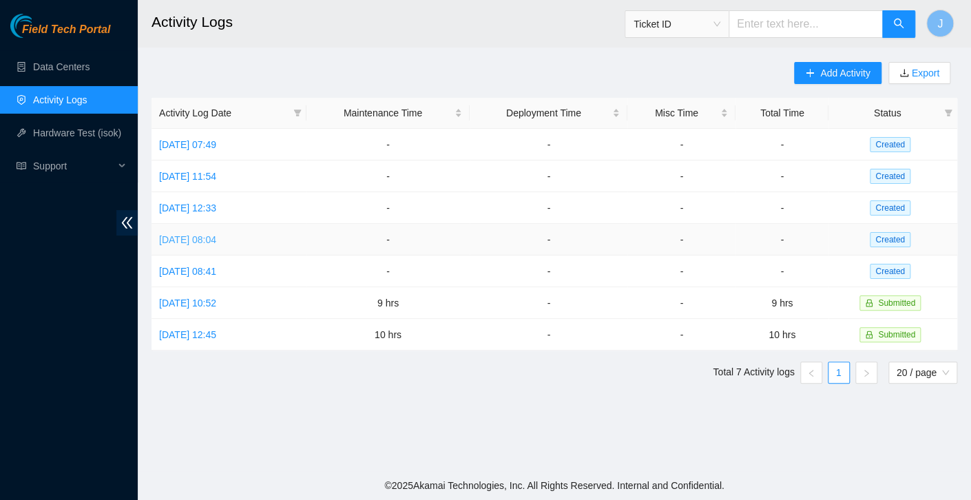
click at [198, 238] on link "[DATE] 08:04" at bounding box center [187, 239] width 57 height 11
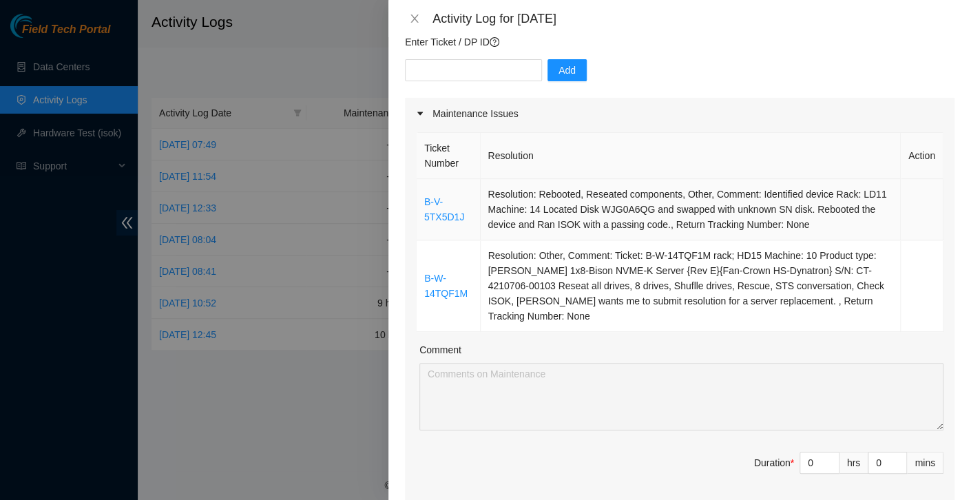
scroll to position [149, 0]
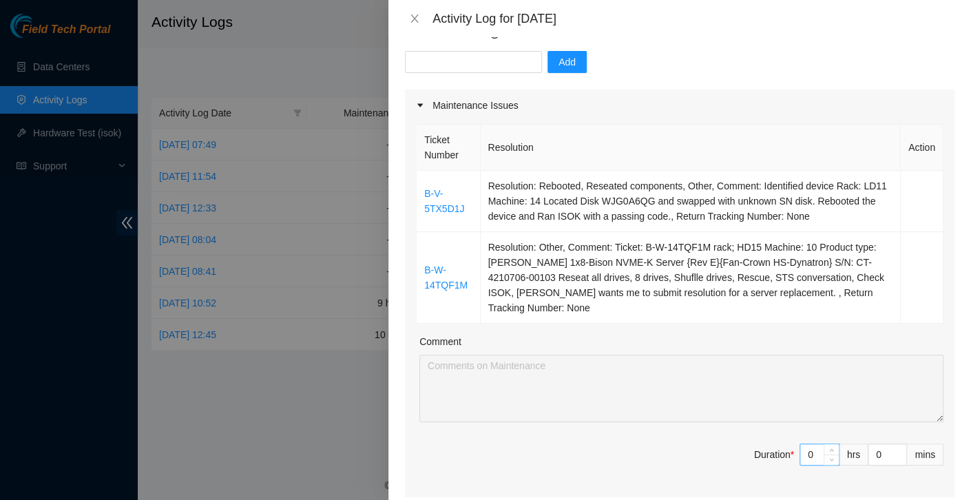
click at [808, 444] on input "0" at bounding box center [819, 454] width 39 height 21
type input "9"
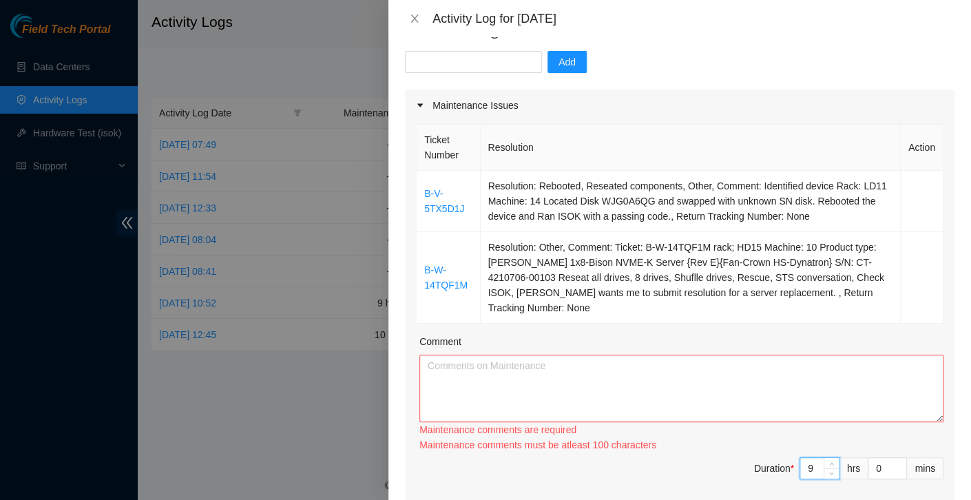
type input "9"
type input "3"
type input "30"
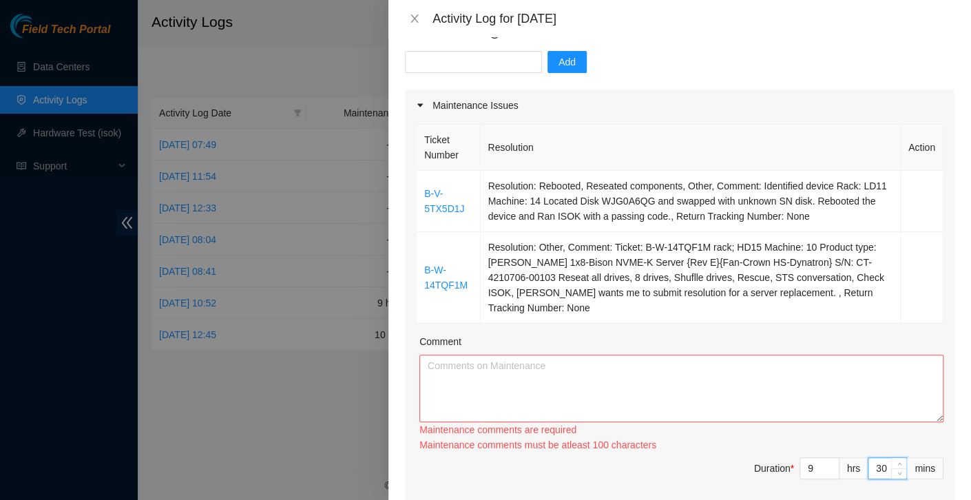
type input "30"
click at [702, 357] on textarea "Comment" at bounding box center [681, 388] width 524 height 67
paste textarea "[DATE] I identified a device in rack LD11, machine 14, and located disk WJG0A6Q…"
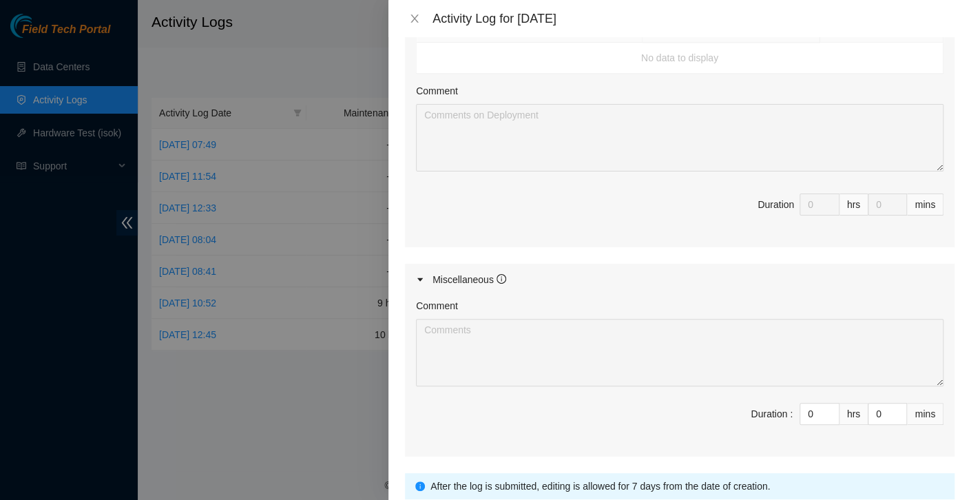
scroll to position [754, 0]
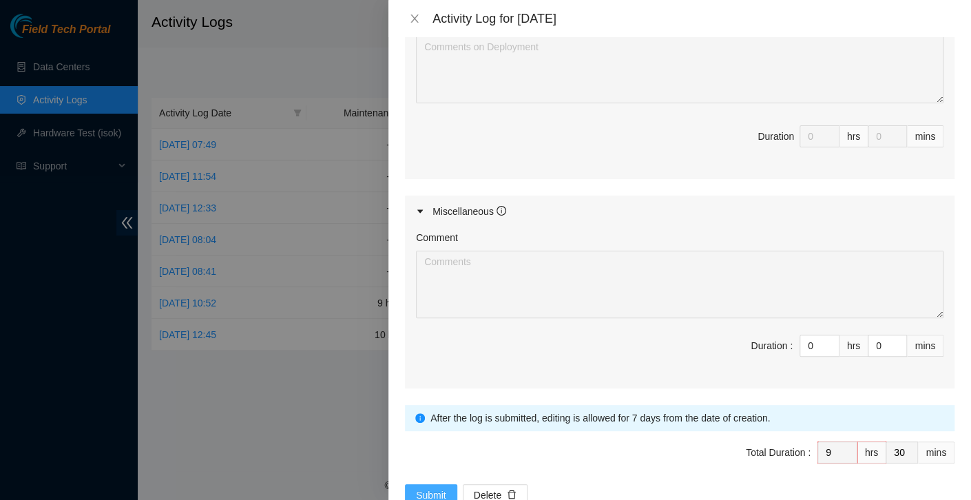
type textarea "[DATE] I identified a device in rack LD11, machine 14, and located disk WJG0A6Q…"
click at [433, 480] on span "Submit" at bounding box center [431, 495] width 30 height 15
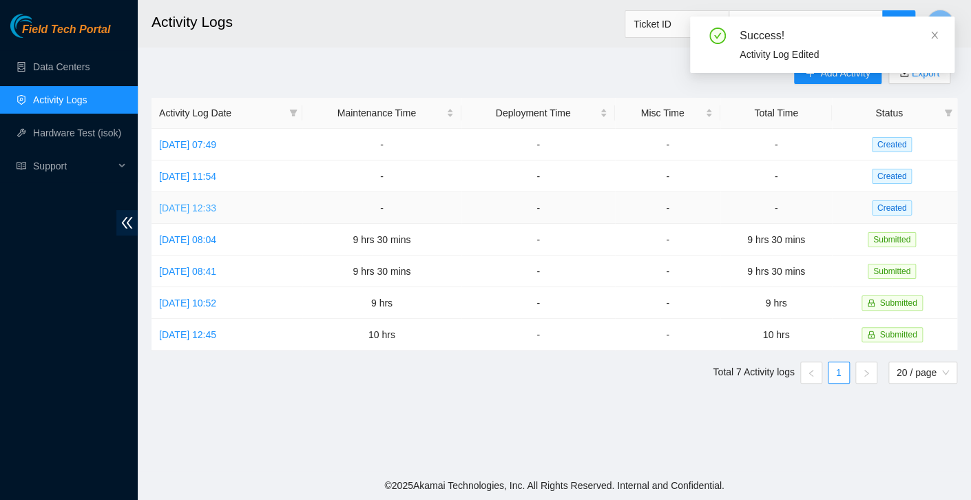
click at [209, 206] on link "[DATE] 12:33" at bounding box center [187, 207] width 57 height 11
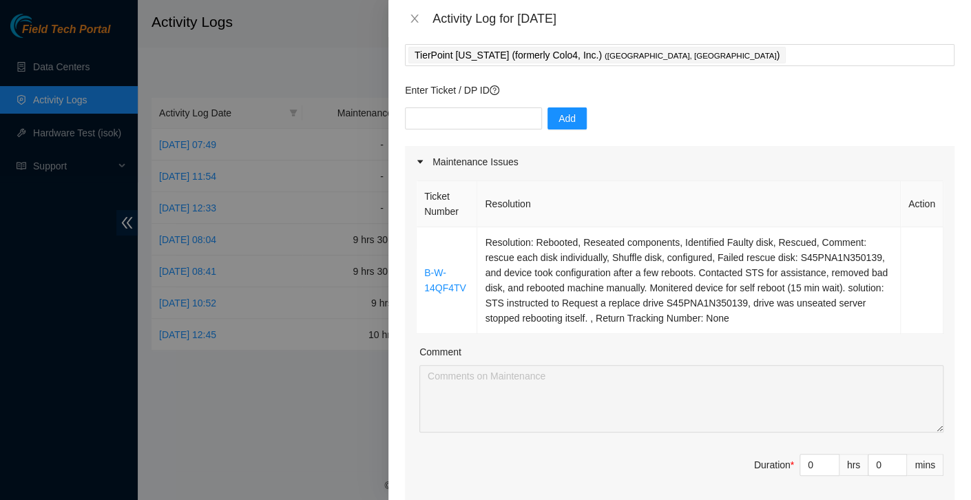
scroll to position [72, 0]
drag, startPoint x: 647, startPoint y: 303, endPoint x: 637, endPoint y: 308, distance: 11.4
click at [647, 303] on td "Resolution: Rebooted, Reseated components, Identified Faulty disk, Rescued, Com…" at bounding box center [689, 282] width 424 height 107
click at [806, 465] on input "0" at bounding box center [819, 466] width 39 height 21
type input "9"
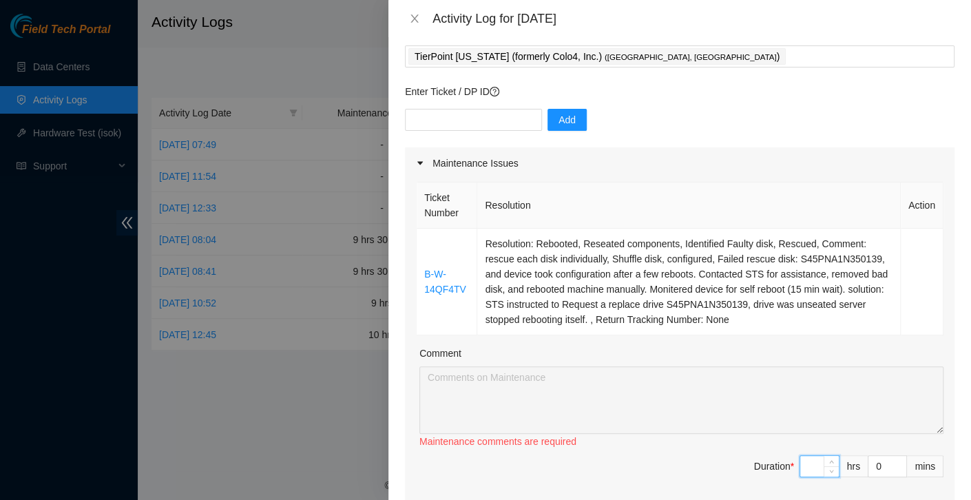
type input "9"
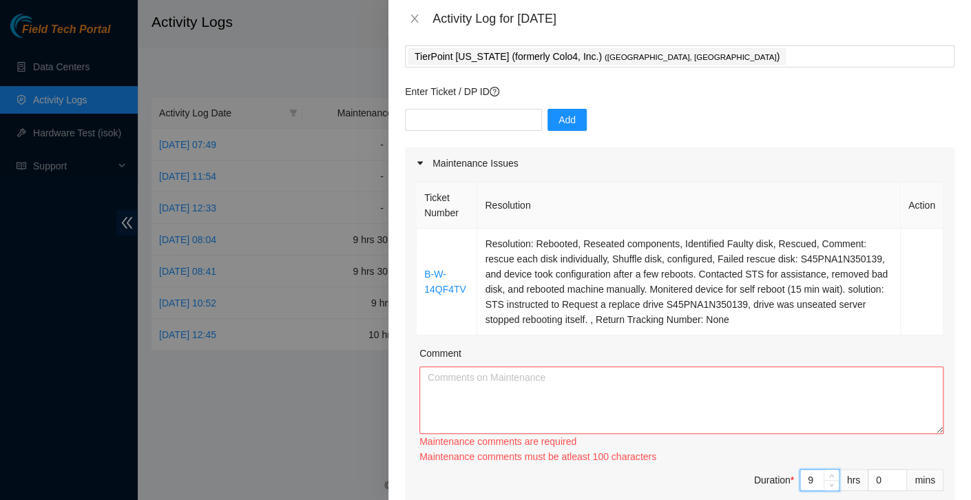
type input "9"
type input "3"
type input "30"
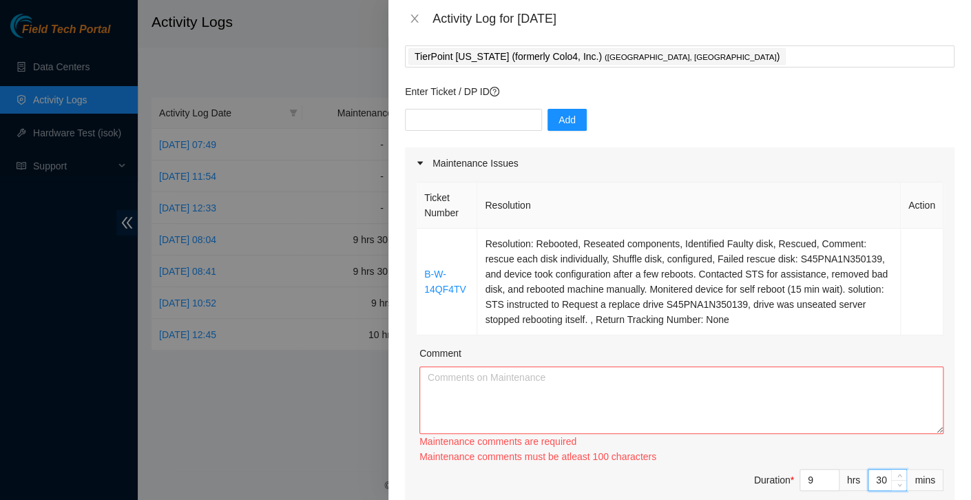
type input "30"
click at [672, 422] on textarea "Comment" at bounding box center [681, 399] width 524 height 67
paste textarea "All assigned tasks for [DATE] were completed successfully. I began by unpacking…"
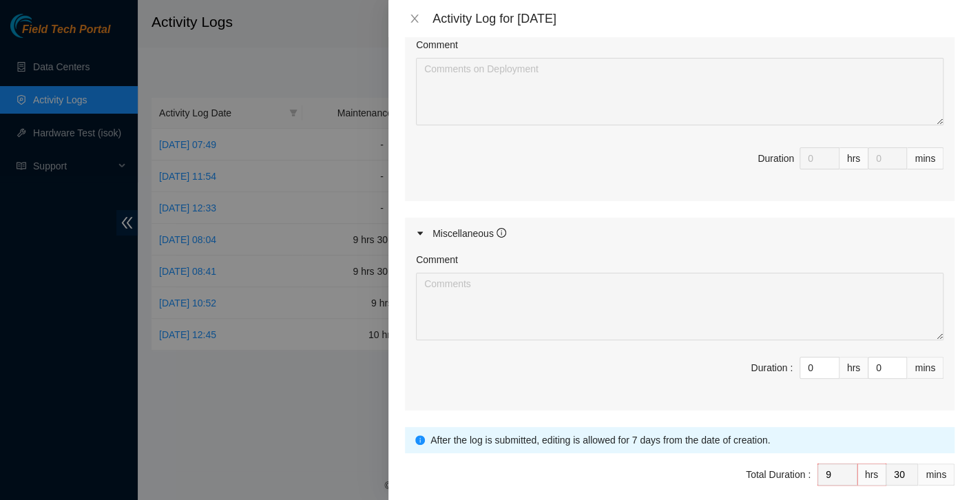
scroll to position [723, 0]
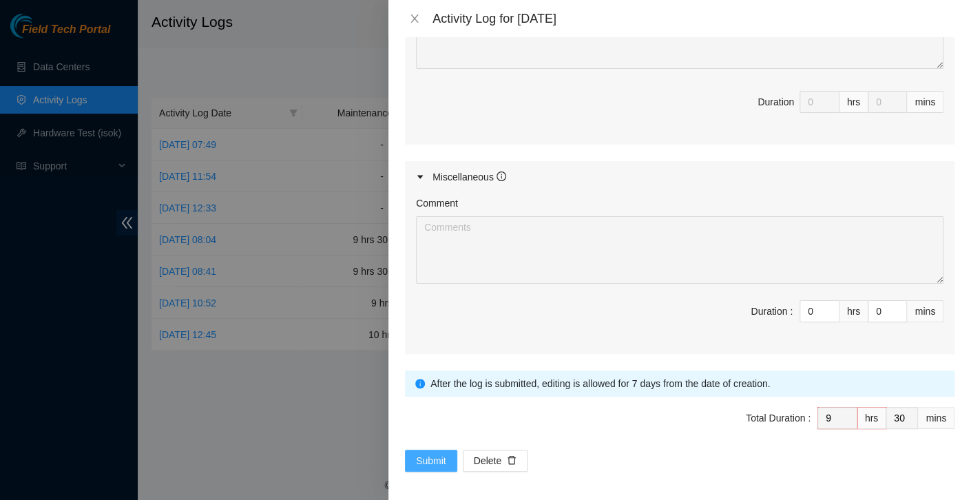
type textarea "All assigned tasks for [DATE] were completed successfully. I began by unpacking…"
click at [443, 454] on span "Submit" at bounding box center [431, 460] width 30 height 15
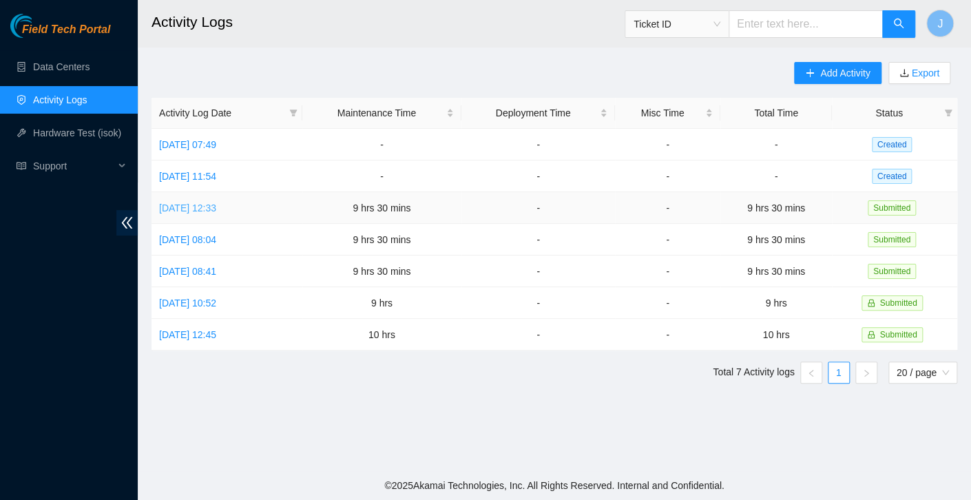
click at [216, 202] on link "[DATE] 12:33" at bounding box center [187, 207] width 57 height 11
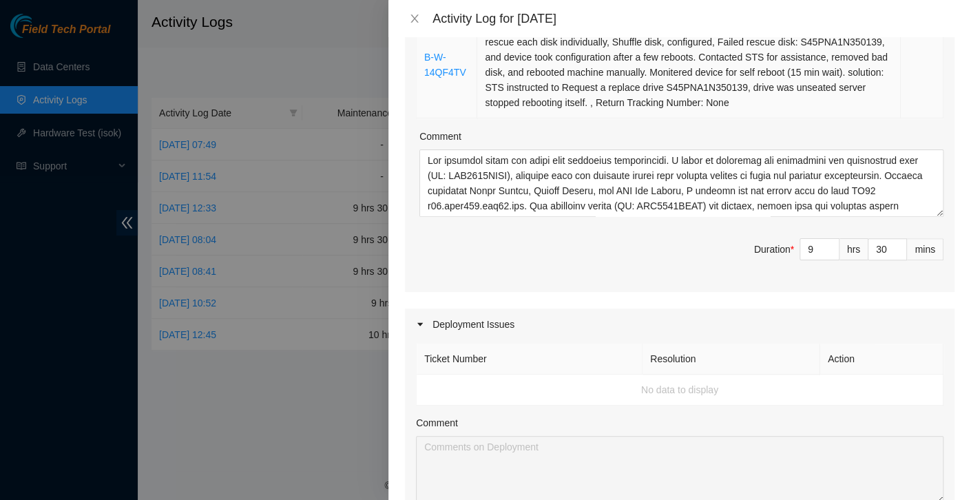
scroll to position [289, 0]
click at [895, 216] on div "Ticket Number Resolution Action B-W-14QF4TV Resolution: Rebooted, Reseated comp…" at bounding box center [680, 126] width 550 height 330
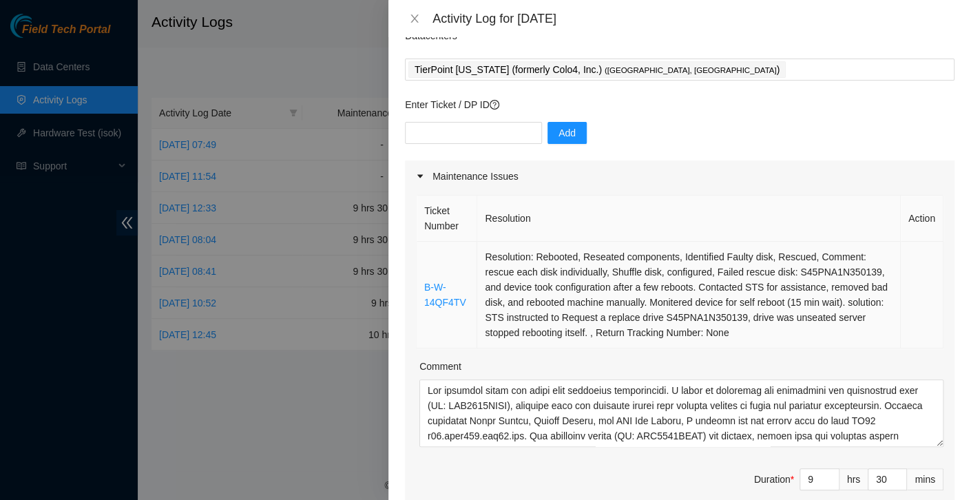
scroll to position [0, 0]
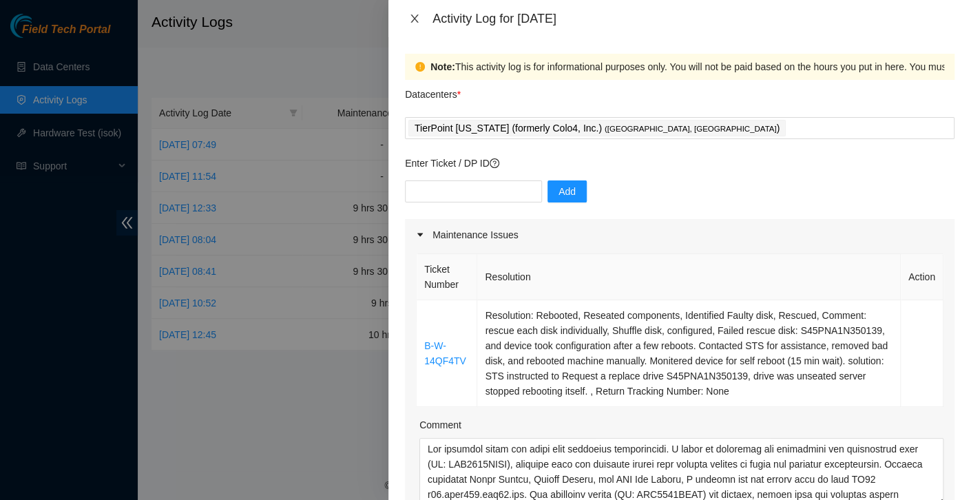
click at [415, 17] on icon "close" at bounding box center [414, 18] width 8 height 8
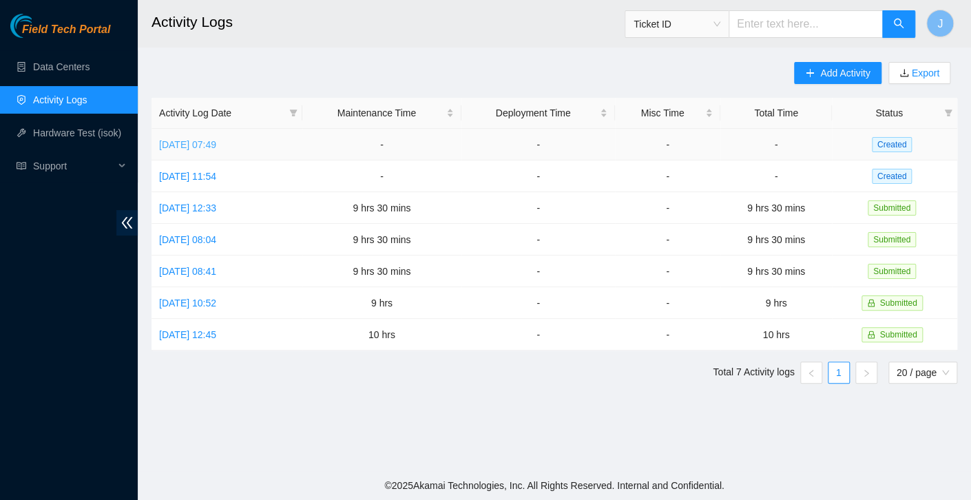
click at [211, 145] on link "[DATE] 07:49" at bounding box center [187, 144] width 57 height 11
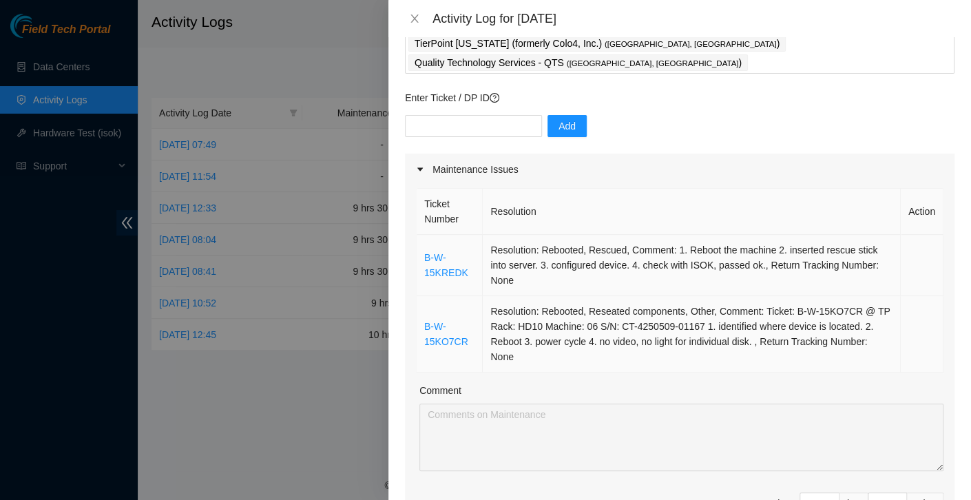
scroll to position [85, 0]
drag, startPoint x: 473, startPoint y: 255, endPoint x: 416, endPoint y: 239, distance: 59.3
click at [417, 239] on td "B-W-15KREDK" at bounding box center [450, 264] width 66 height 61
drag, startPoint x: 416, startPoint y: 239, endPoint x: 510, endPoint y: 254, distance: 94.9
click at [510, 254] on td "Resolution: Rebooted, Rescued, Comment: 1. Reboot the machine 2. inserted rescu…" at bounding box center [692, 264] width 418 height 61
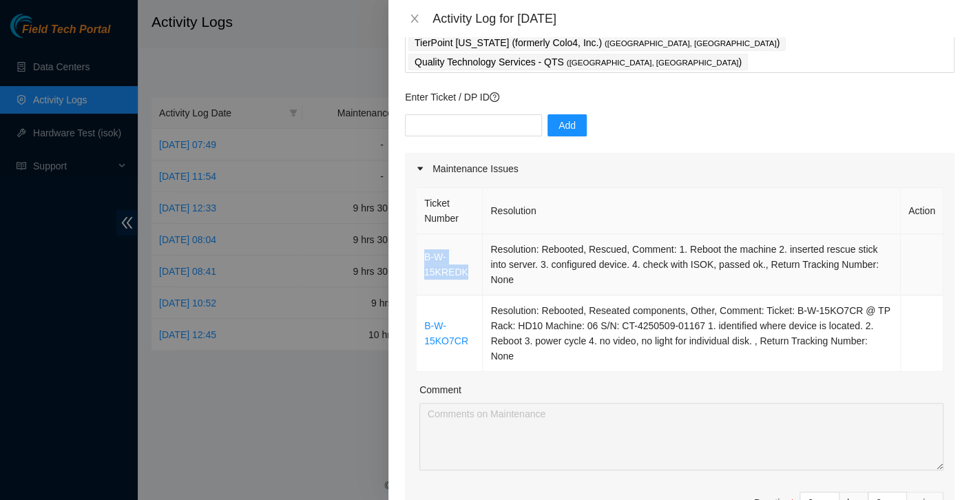
drag, startPoint x: 476, startPoint y: 254, endPoint x: 424, endPoint y: 237, distance: 55.1
click at [424, 237] on td "B-W-15KREDK" at bounding box center [450, 264] width 66 height 61
copy link "B-W-15KREDK"
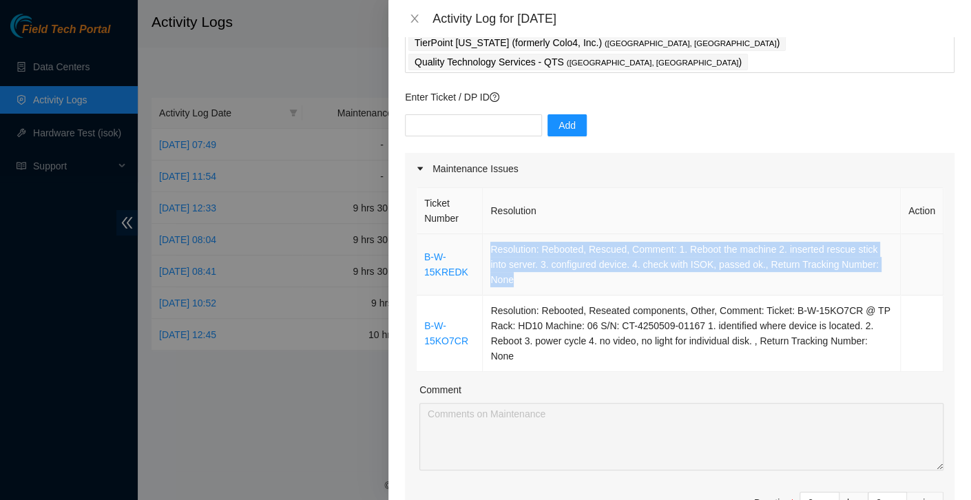
drag, startPoint x: 524, startPoint y: 258, endPoint x: 482, endPoint y: 223, distance: 54.8
click at [483, 234] on td "Resolution: Rebooted, Rescued, Comment: 1. Reboot the machine 2. inserted rescu…" at bounding box center [692, 264] width 418 height 61
copy td "Resolution: Rebooted, Rescued, Comment: 1. Reboot the machine 2. inserted rescu…"
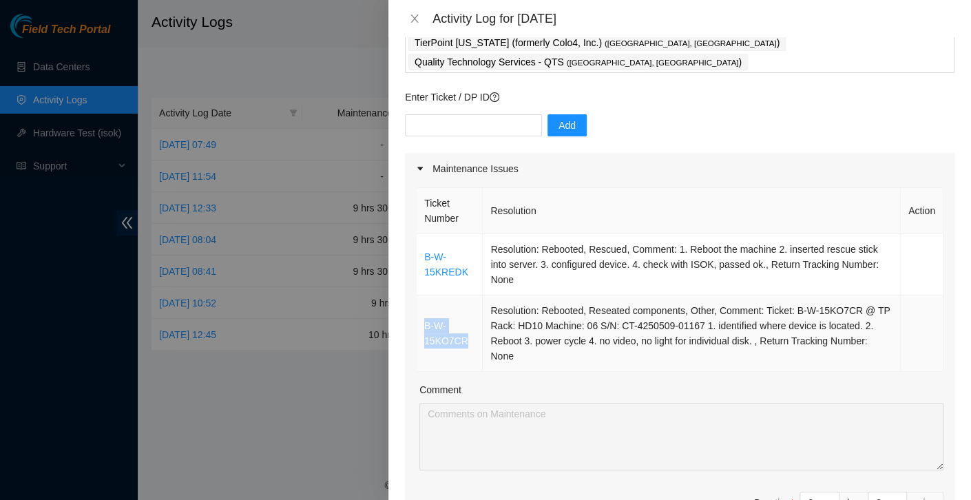
drag, startPoint x: 470, startPoint y: 324, endPoint x: 422, endPoint y: 306, distance: 52.1
click at [422, 306] on td "B-W-15KO7CR" at bounding box center [450, 333] width 66 height 76
copy link "B-W-15KO7CR"
click at [446, 320] on link "B-W-15KO7CR" at bounding box center [446, 333] width 44 height 26
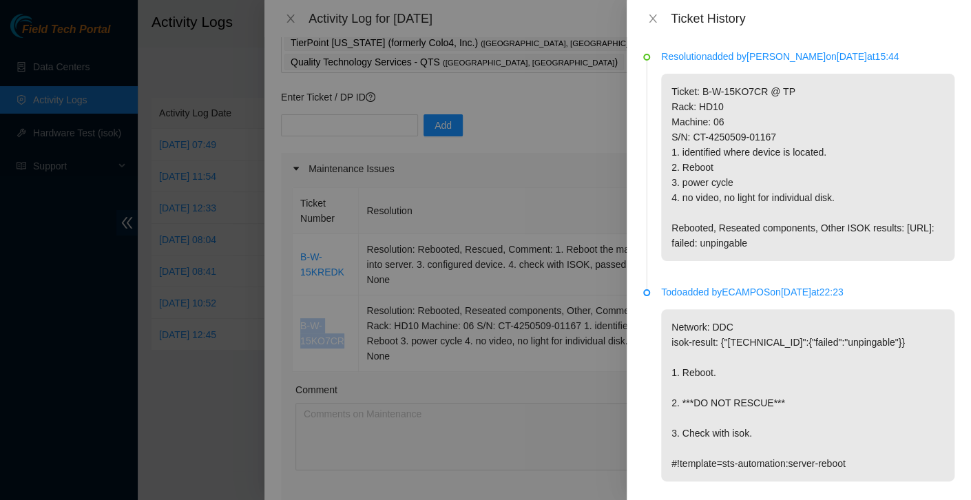
scroll to position [25, 0]
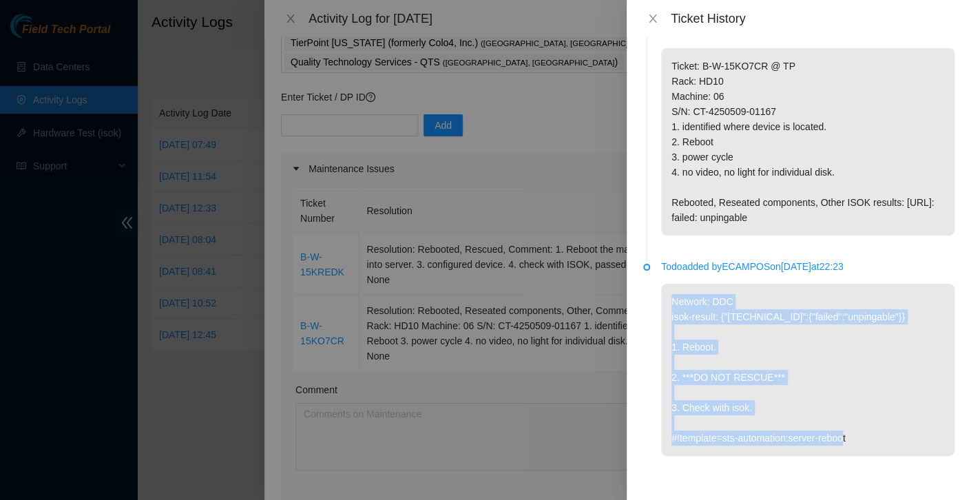
drag, startPoint x: 857, startPoint y: 437, endPoint x: 661, endPoint y: 302, distance: 237.7
click at [661, 302] on p "Network: DDC isok-result: {"[TECHNICAL_ID]":{"failed":"unpingable"}} 1. Reboot.…" at bounding box center [807, 370] width 293 height 172
copy p "Network: DDC isok-result: {"[TECHNICAL_ID]":{"failed":"unpingable"}} 1. Reboot.…"
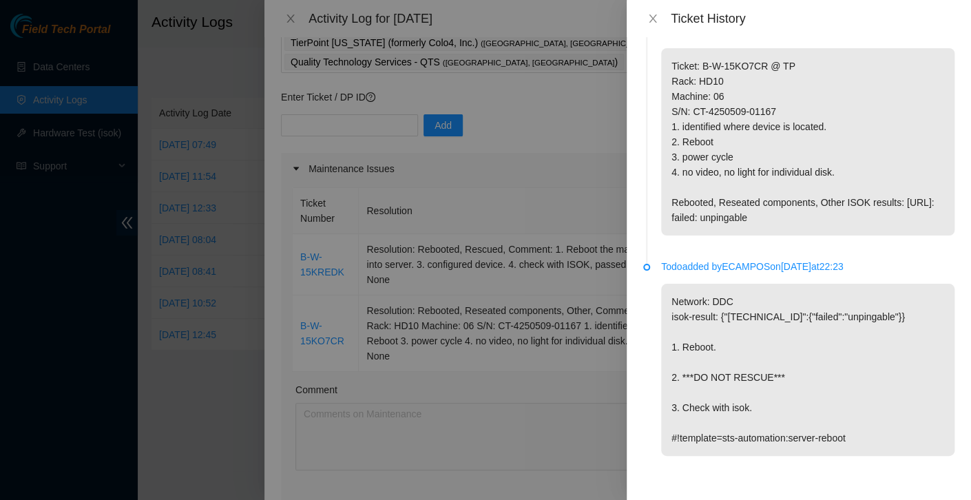
click at [348, 172] on div at bounding box center [485, 250] width 971 height 500
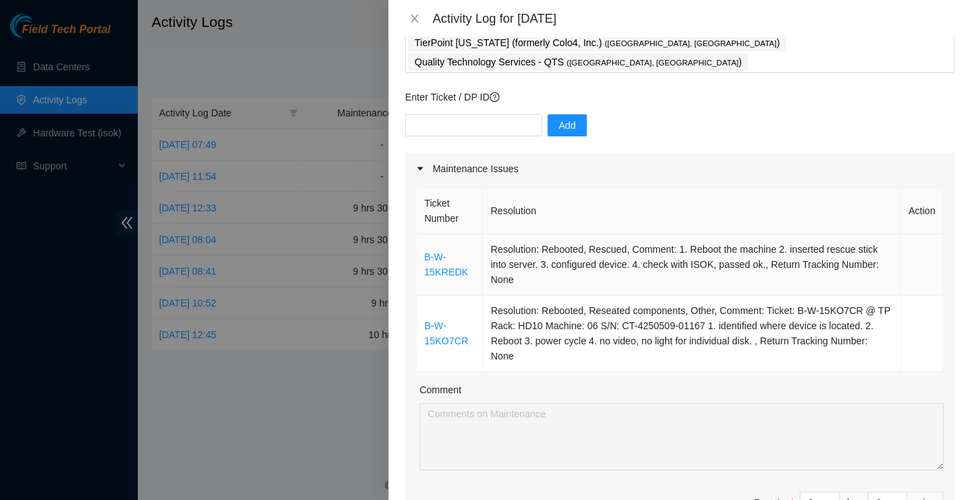
click at [433, 245] on td "B-W-15KREDK" at bounding box center [450, 264] width 66 height 61
click at [435, 251] on link "B-W-15KREDK" at bounding box center [446, 264] width 44 height 26
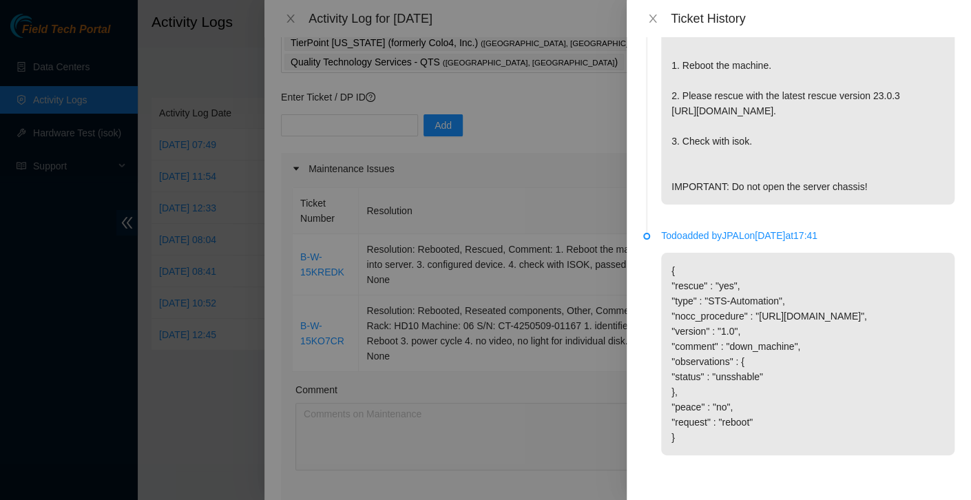
scroll to position [337, 0]
drag, startPoint x: 671, startPoint y: 235, endPoint x: 849, endPoint y: 159, distance: 193.8
click at [849, 159] on p "{"template":"unsshable" } {'isok_results': {'[TECHNICAL_ID]': {'failed': 'Permi…" at bounding box center [807, 65] width 293 height 278
copy p "{"template":"unsshable" } {'isok_results': {'[TECHNICAL_ID]': {'failed': 'Permi…"
click at [573, 123] on div at bounding box center [485, 250] width 971 height 500
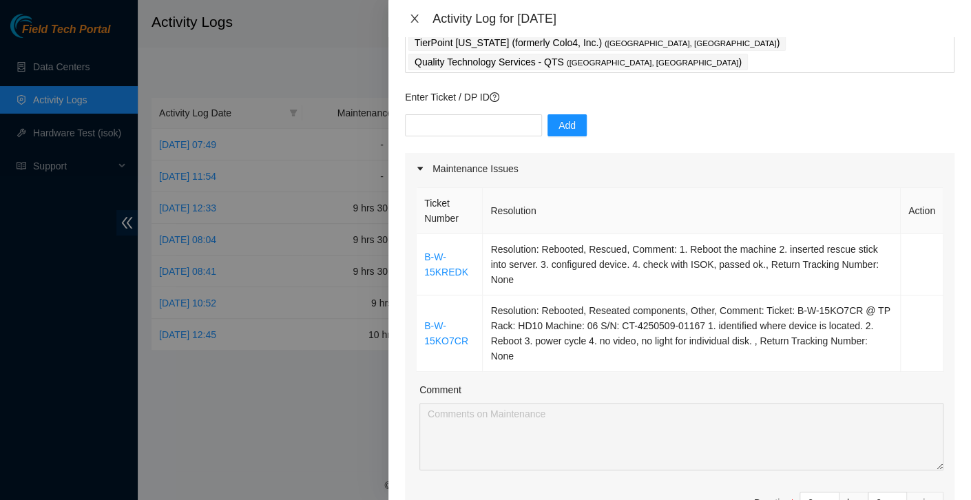
click at [414, 17] on icon "close" at bounding box center [414, 18] width 11 height 11
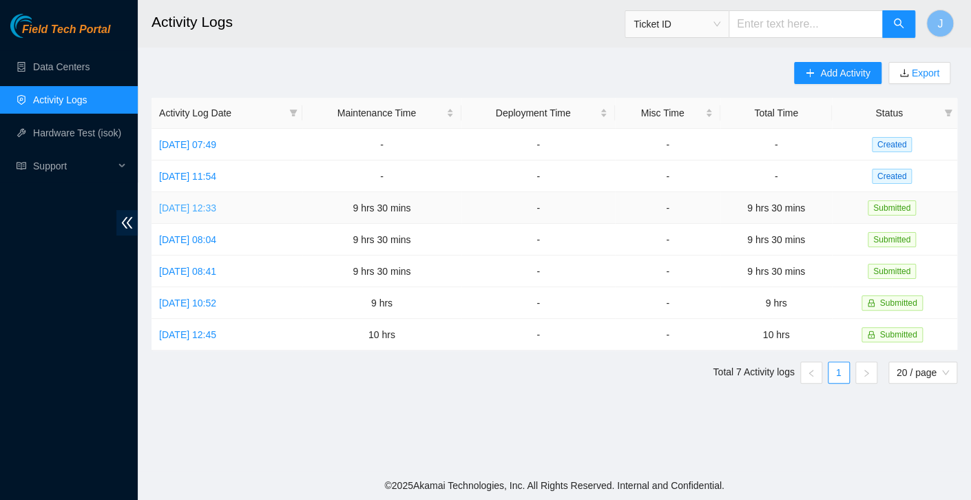
click at [213, 209] on link "[DATE] 12:33" at bounding box center [187, 207] width 57 height 11
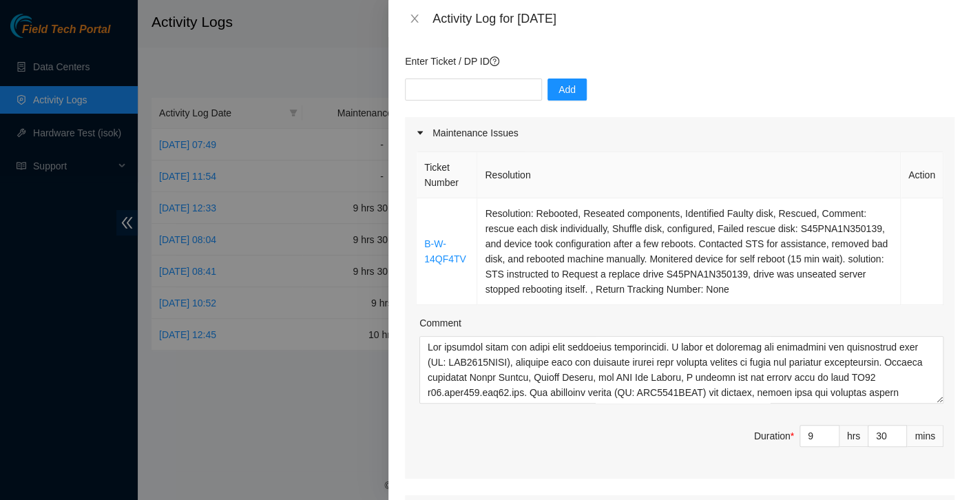
scroll to position [118, 0]
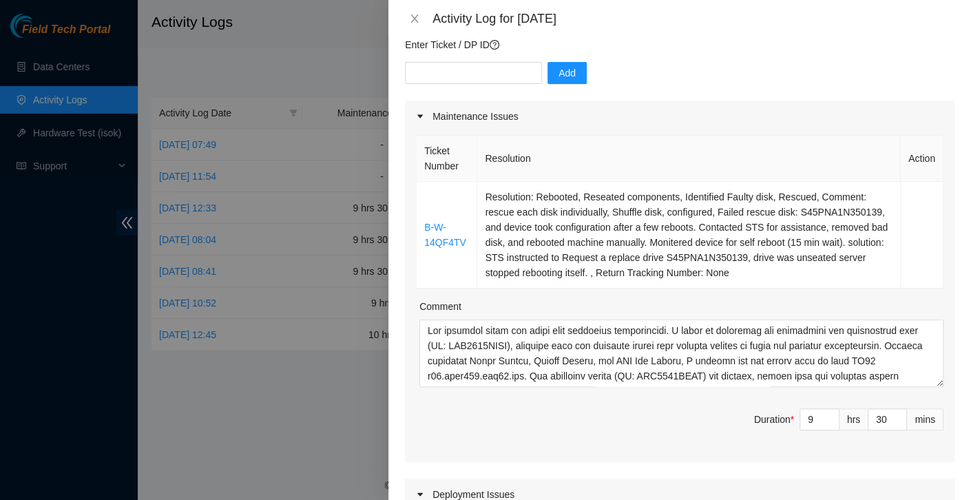
click at [693, 154] on th "Resolution" at bounding box center [689, 159] width 424 height 46
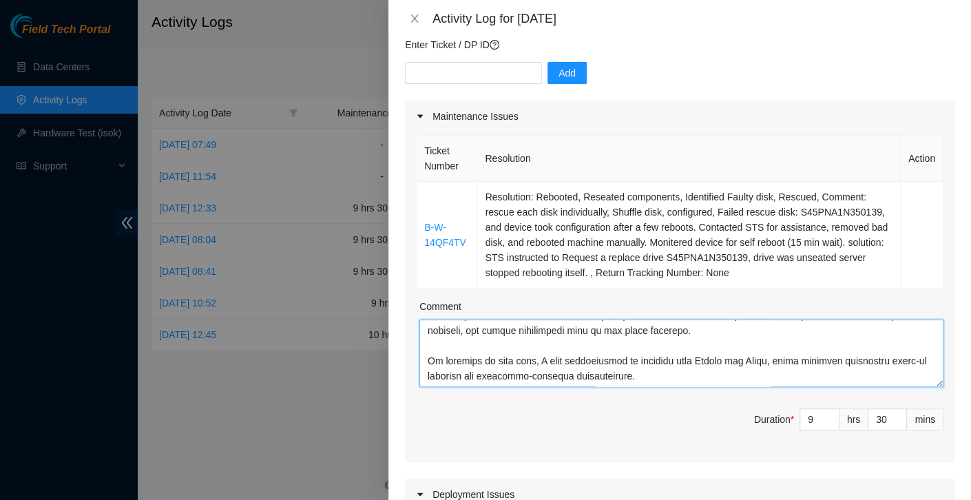
drag, startPoint x: 430, startPoint y: 329, endPoint x: 1030, endPoint y: 486, distance: 620.9
click at [970, 480] on html "Field Tech Portal Data Centers Activity Logs Hardware Test (isok) Support Activ…" at bounding box center [485, 250] width 971 height 500
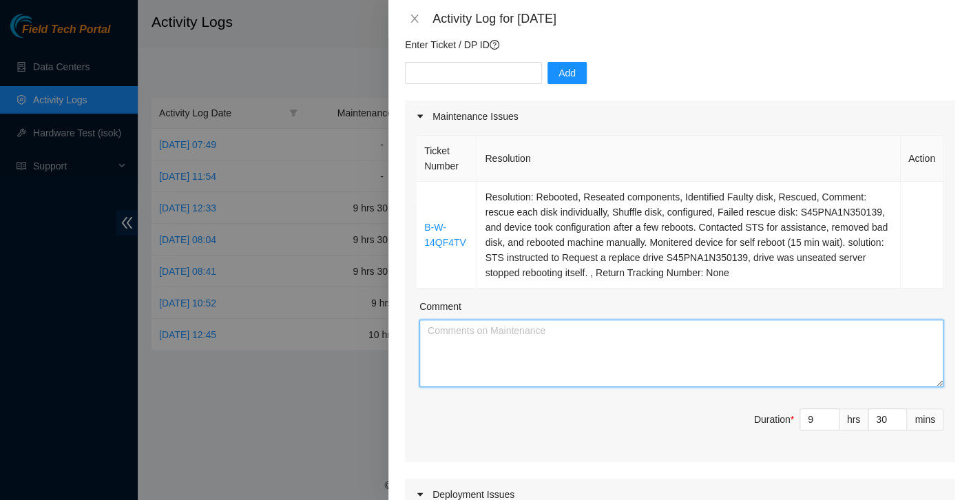
scroll to position [0, 0]
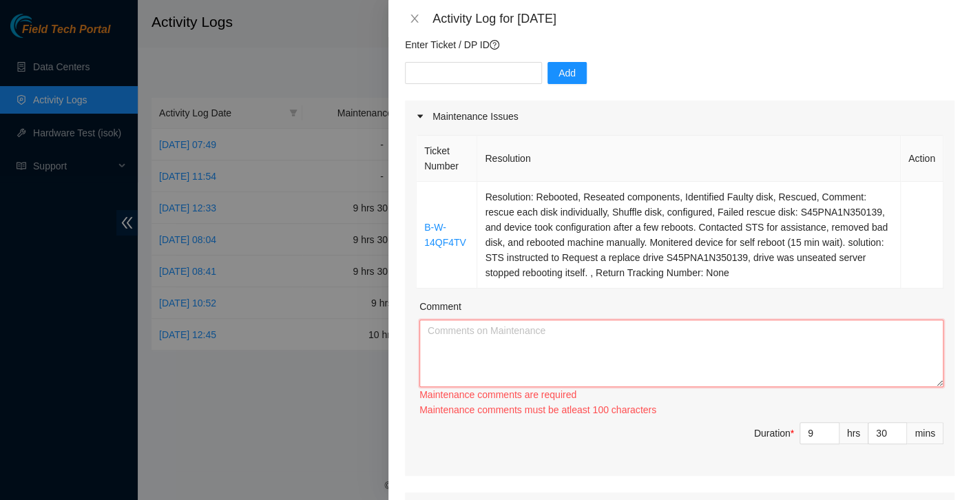
paste textarea "[DATE] I worked on ticket B-W-14QF4TV, which involved rescuing each disk indivi…"
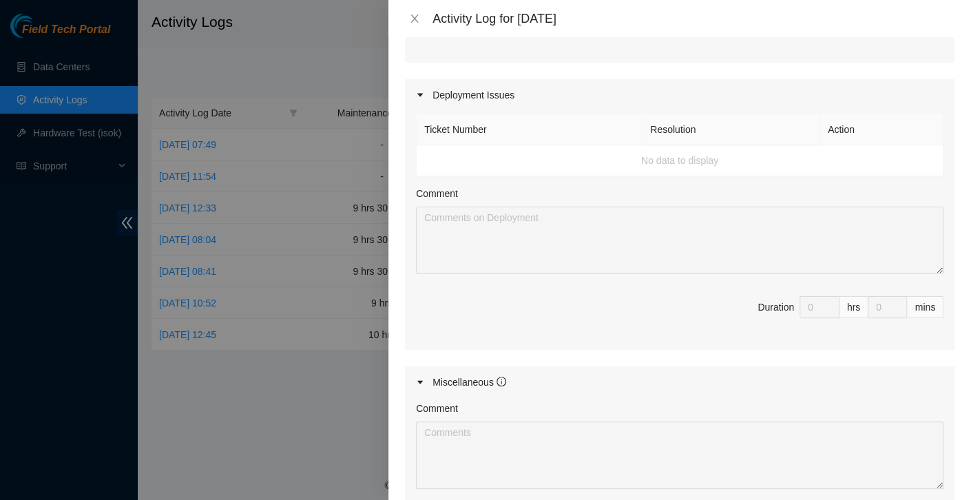
scroll to position [723, 0]
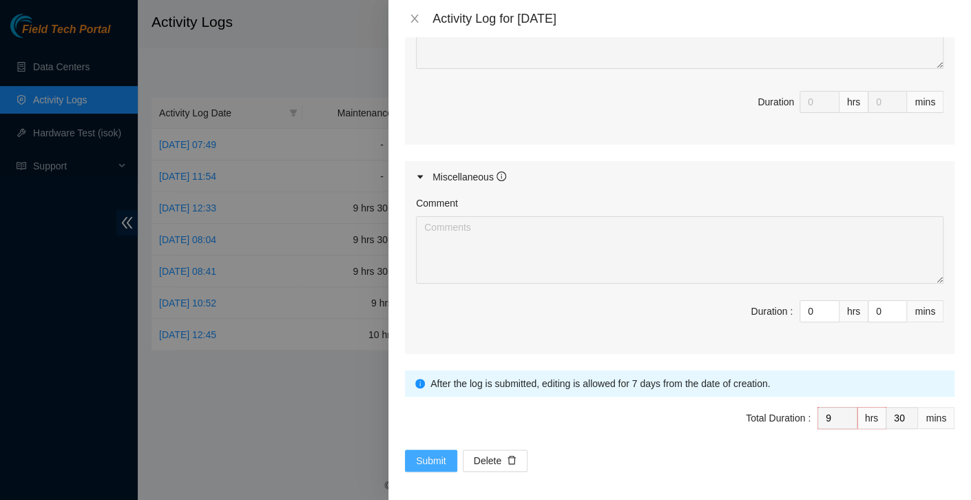
type textarea "[DATE] I worked on ticket B-W-14QF4TV, which involved rescuing each disk indivi…"
click at [425, 457] on span "Submit" at bounding box center [431, 460] width 30 height 15
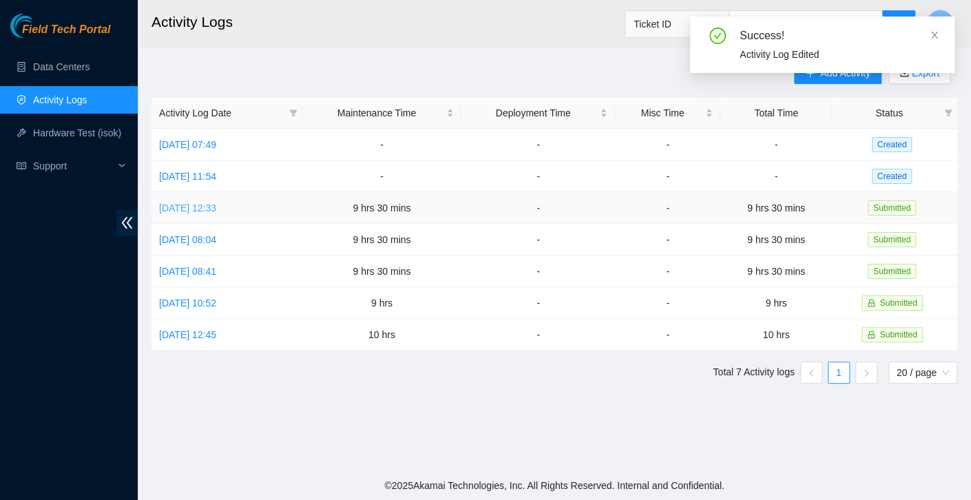
click at [207, 207] on link "[DATE] 12:33" at bounding box center [187, 207] width 57 height 11
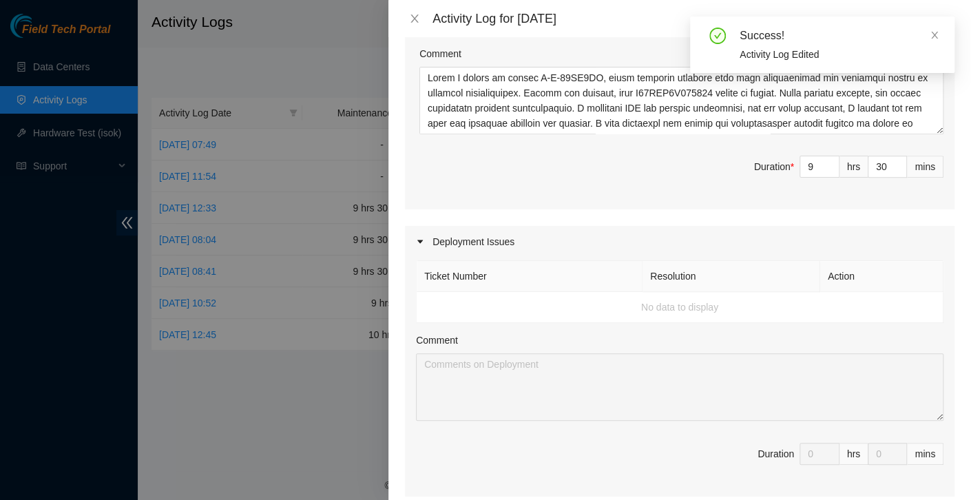
scroll to position [372, 0]
click at [413, 17] on icon "close" at bounding box center [414, 18] width 8 height 8
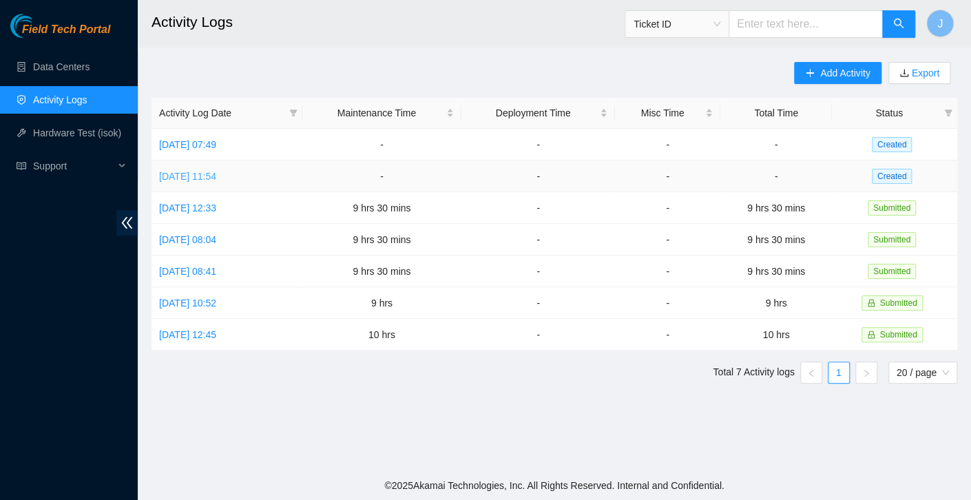
click at [216, 180] on link "[DATE] 11:54" at bounding box center [187, 176] width 57 height 11
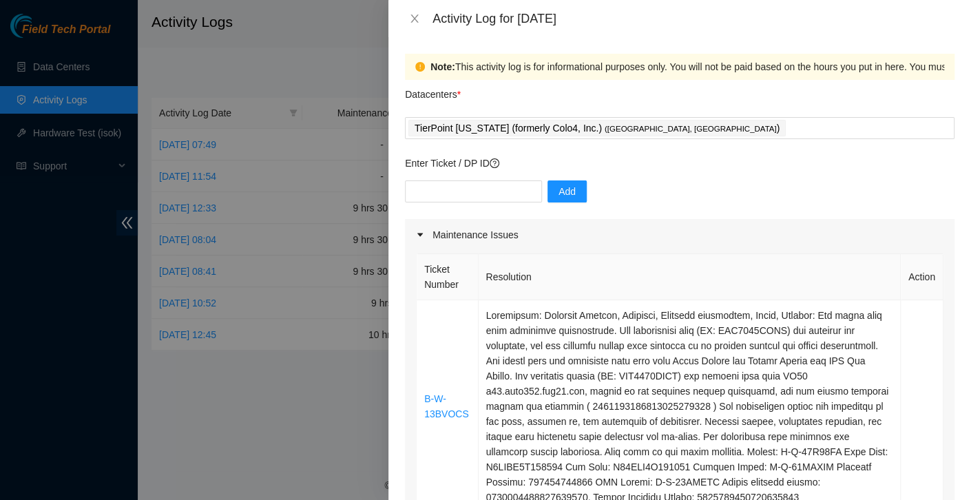
click at [675, 231] on div "Maintenance Issues" at bounding box center [680, 235] width 550 height 32
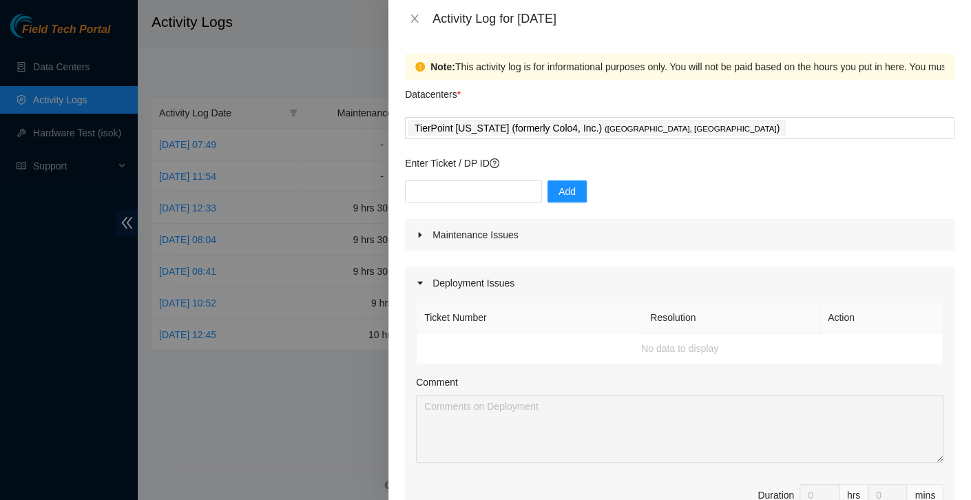
click at [416, 286] on icon "caret-right" at bounding box center [420, 283] width 8 height 8
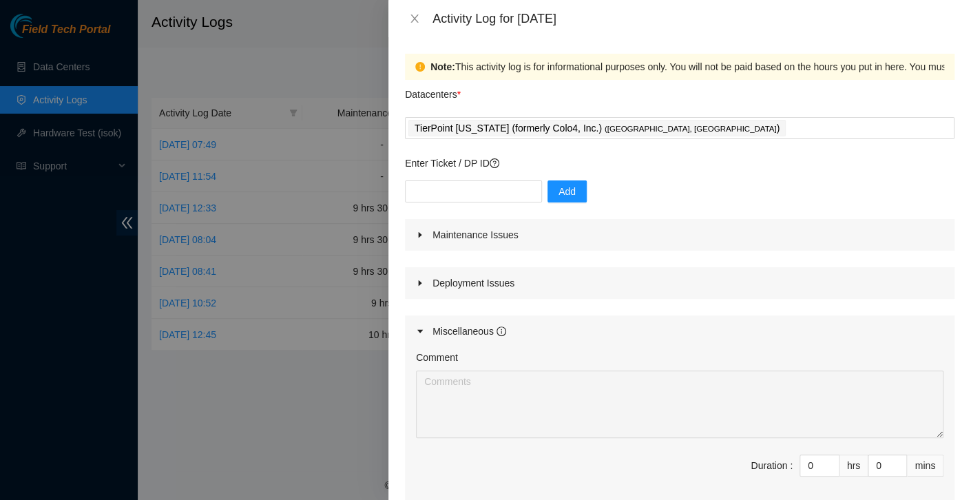
click at [416, 286] on icon "caret-right" at bounding box center [420, 283] width 8 height 8
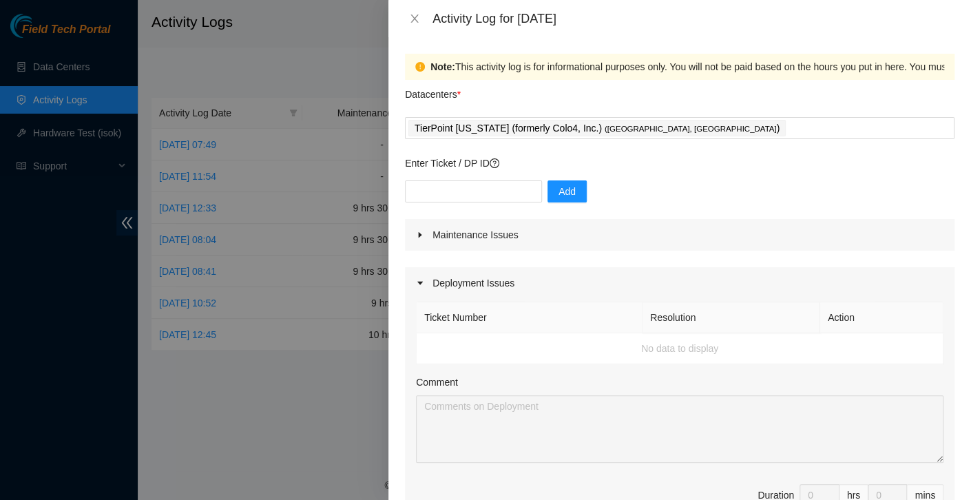
click at [417, 235] on icon "caret-right" at bounding box center [420, 235] width 8 height 8
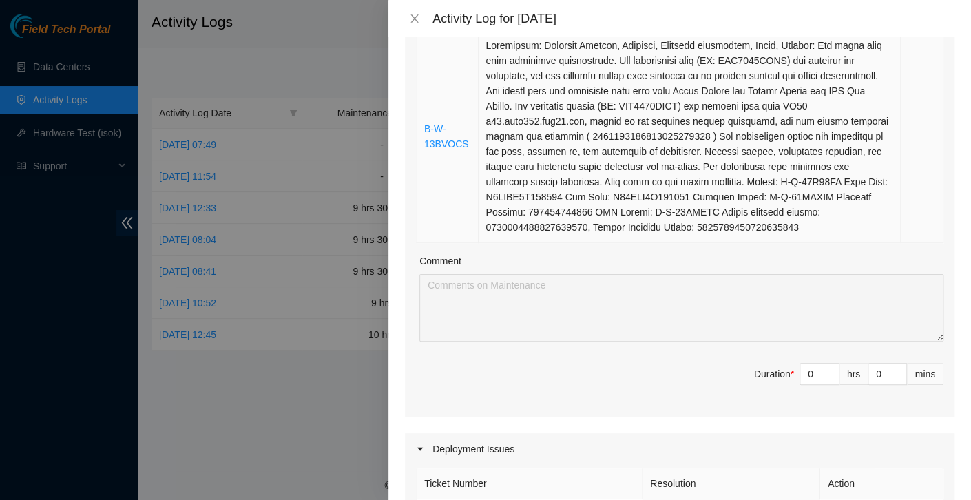
scroll to position [273, 0]
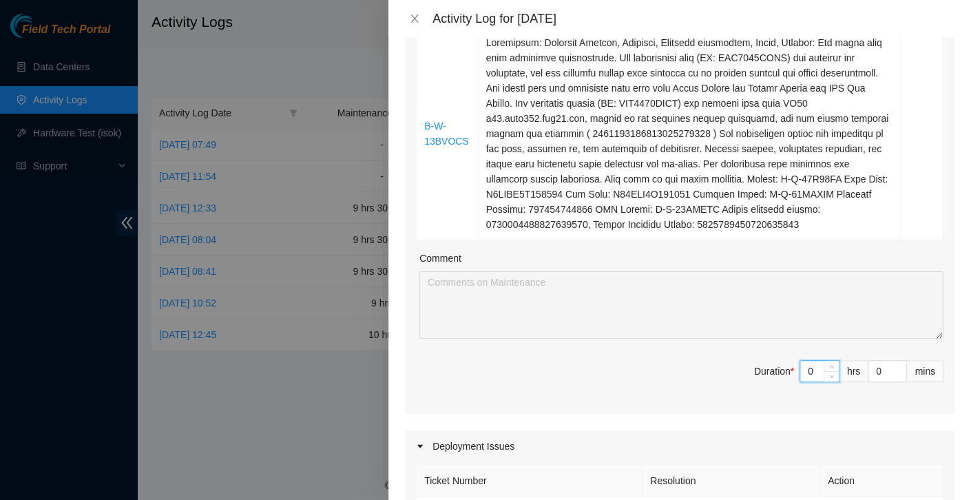
click at [804, 363] on input "0" at bounding box center [819, 371] width 39 height 21
type input "9"
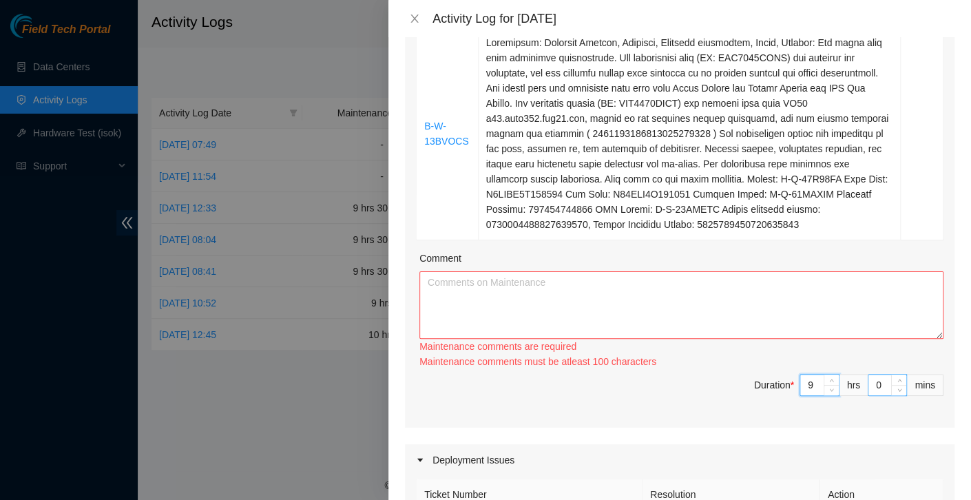
type input "9"
click at [875, 379] on input "0" at bounding box center [887, 385] width 38 height 21
type input "3"
type input "30"
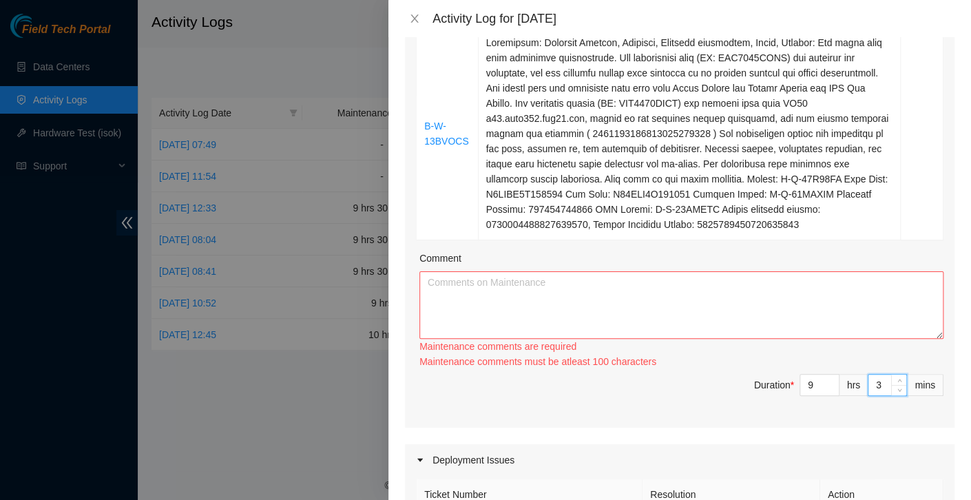
type input "30"
click at [695, 287] on textarea "Comment" at bounding box center [681, 304] width 524 height 67
paste textarea "All assigned tasks for [DATE] were completed successfully. I began by unpacking…"
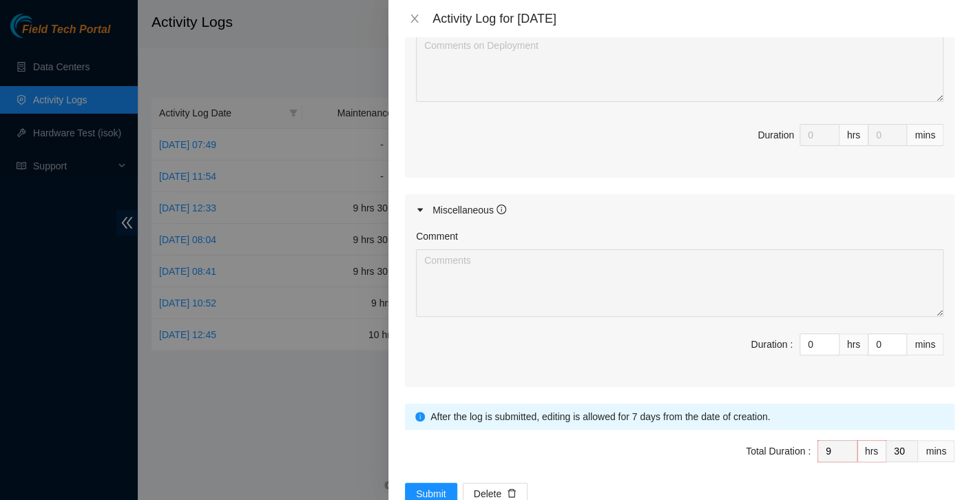
scroll to position [829, 0]
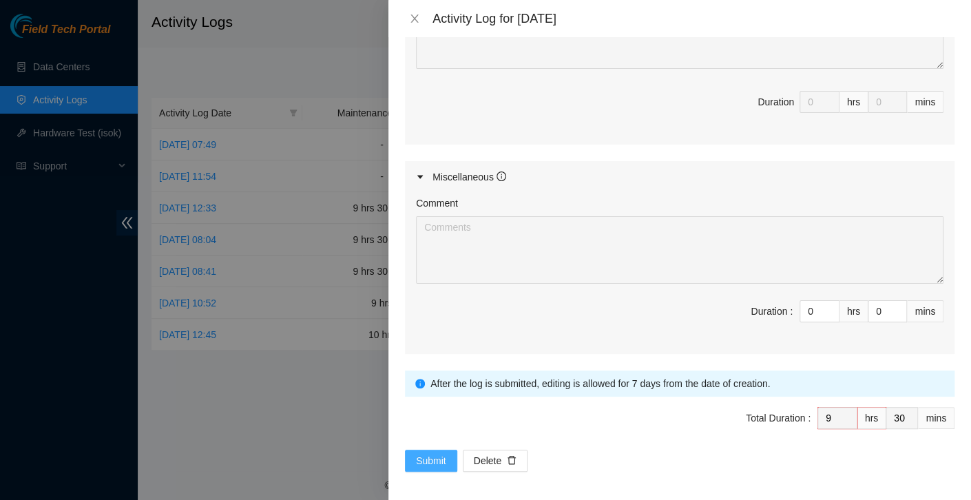
type textarea "All assigned tasks for [DATE] were completed successfully. I began by unpacking…"
click at [430, 453] on span "Submit" at bounding box center [431, 460] width 30 height 15
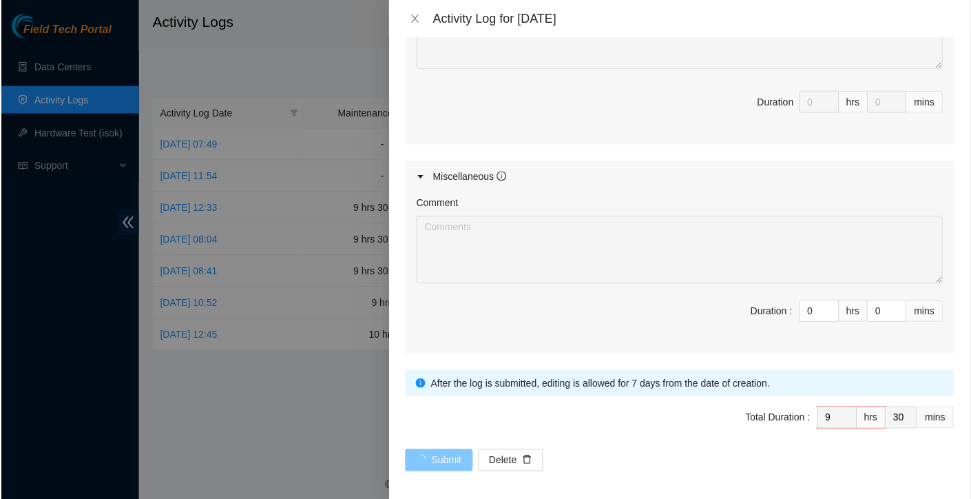
scroll to position [0, 0]
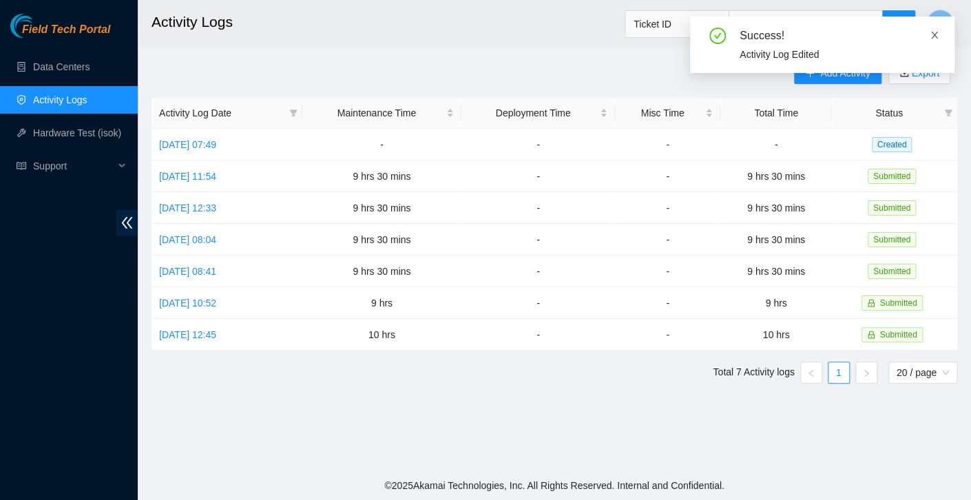
click at [934, 35] on icon "close" at bounding box center [934, 35] width 7 height 7
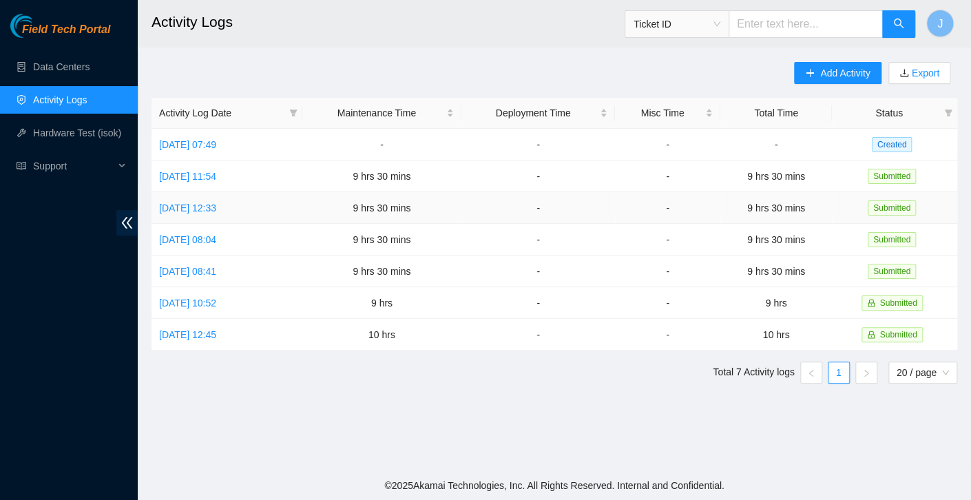
click at [679, 203] on td "-" at bounding box center [667, 208] width 105 height 32
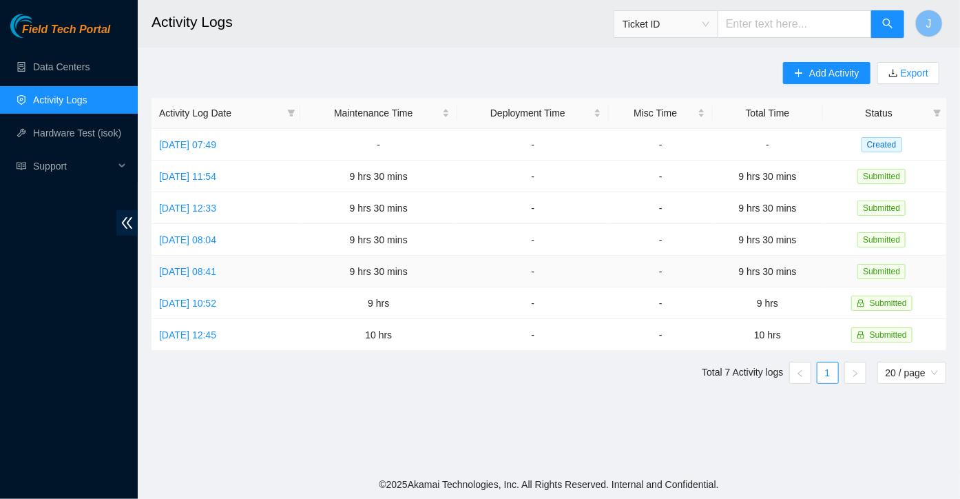
click at [424, 283] on td "9 hrs 30 mins" at bounding box center [378, 272] width 157 height 32
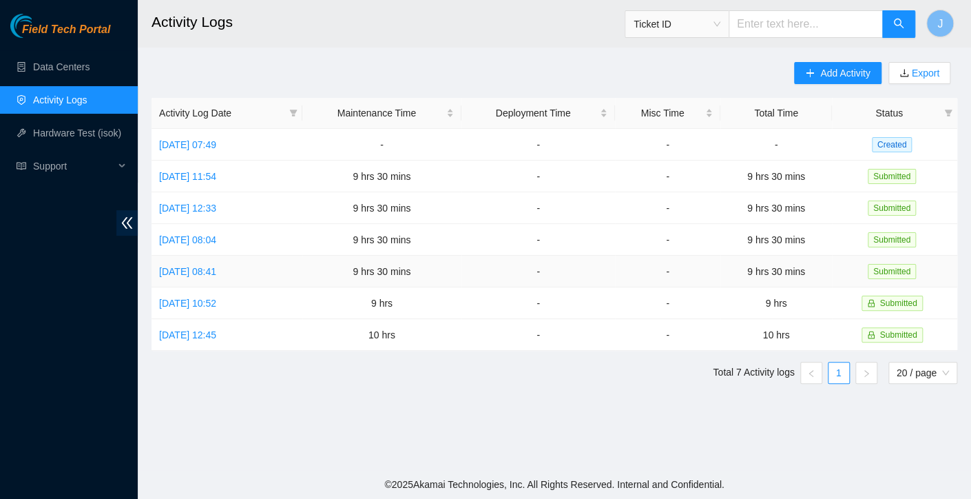
drag, startPoint x: 424, startPoint y: 283, endPoint x: 471, endPoint y: 355, distance: 85.6
click at [471, 355] on div "Activity Log Date Maintenance Time Deployment Time Misc Time Total Time Status …" at bounding box center [555, 241] width 806 height 286
